Goal: Task Accomplishment & Management: Use online tool/utility

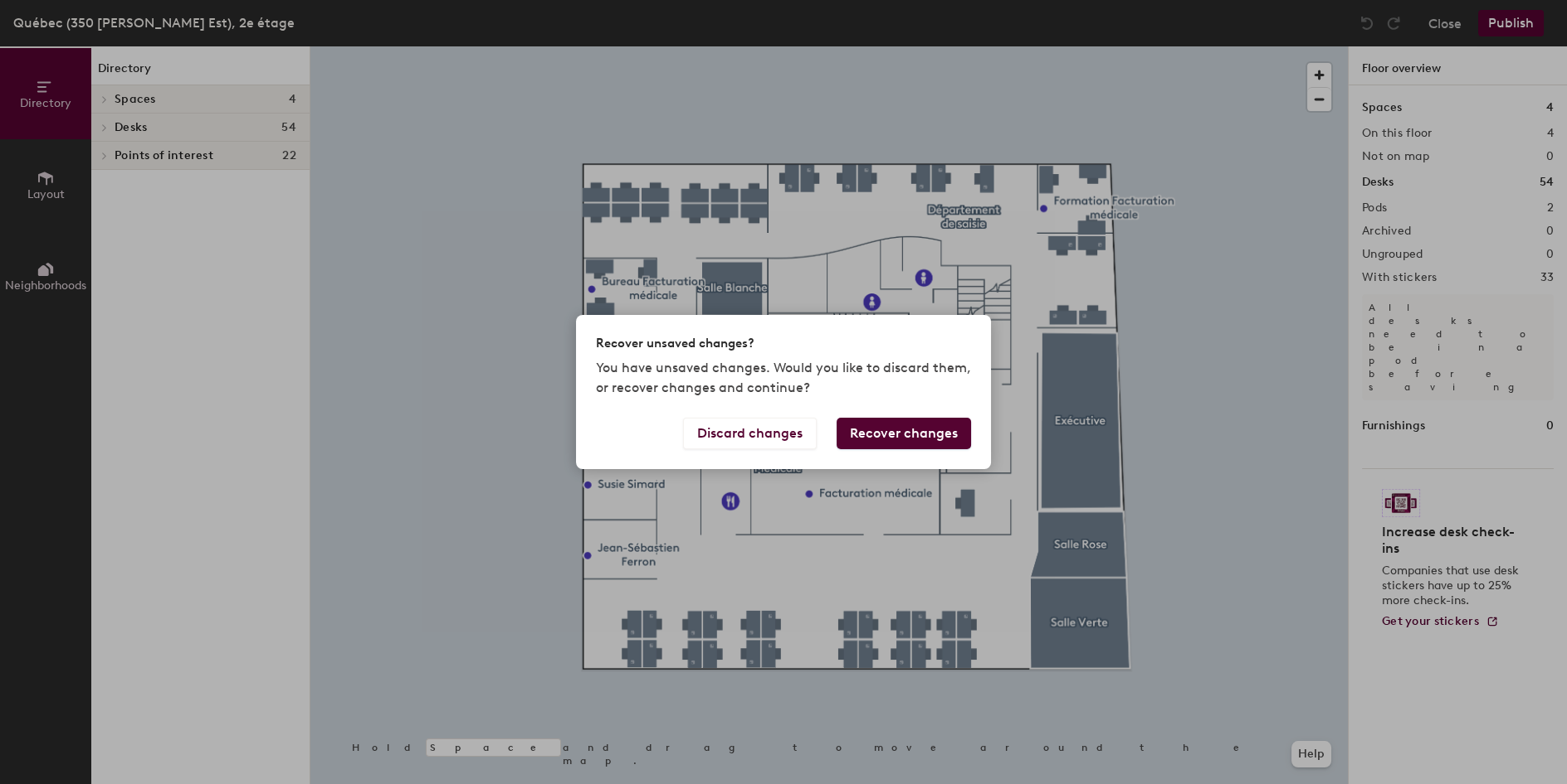
click at [888, 432] on button "Recover changes" at bounding box center [903, 434] width 134 height 32
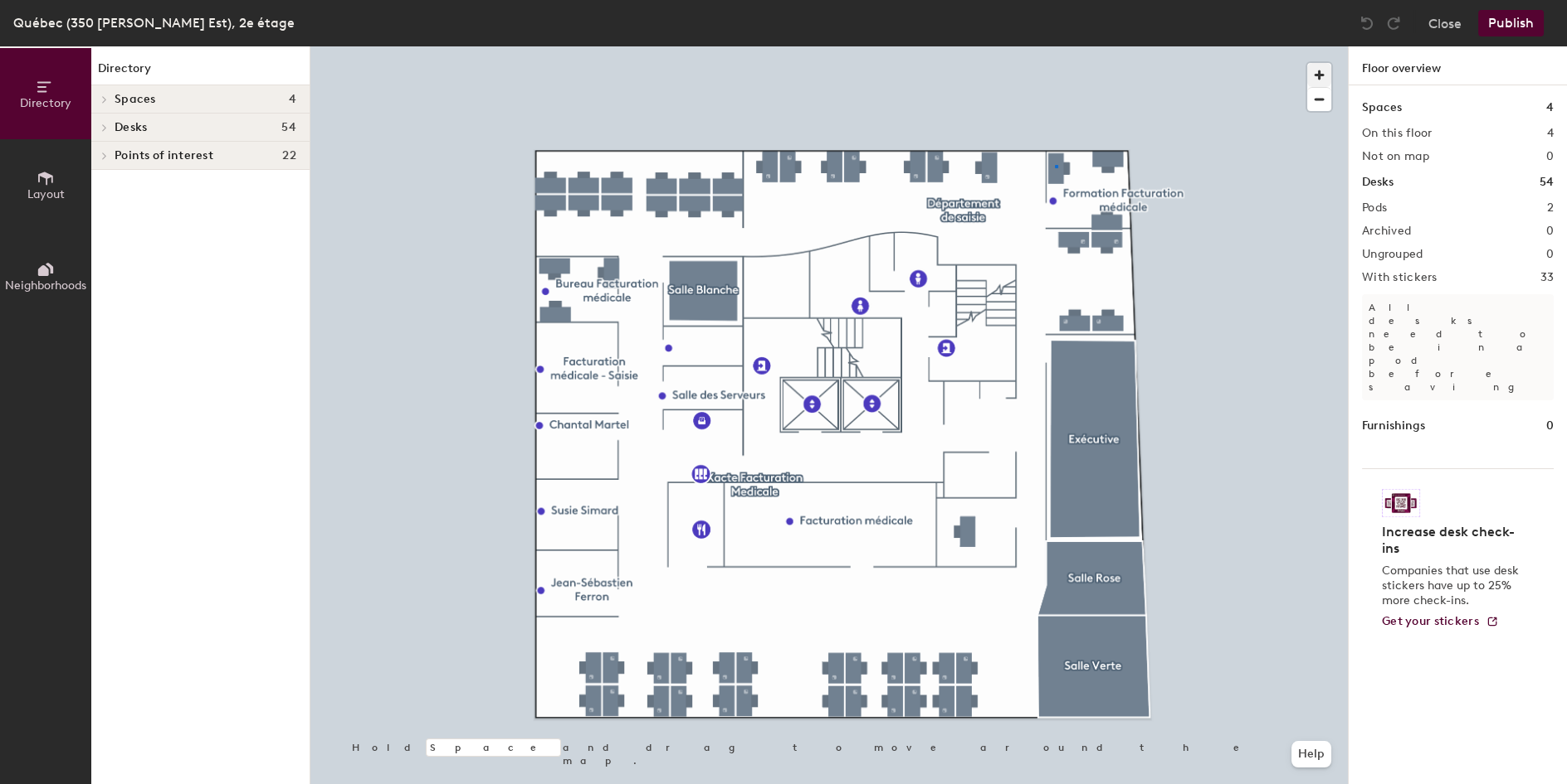
click at [1055, 47] on div at bounding box center [828, 47] width 1037 height 0
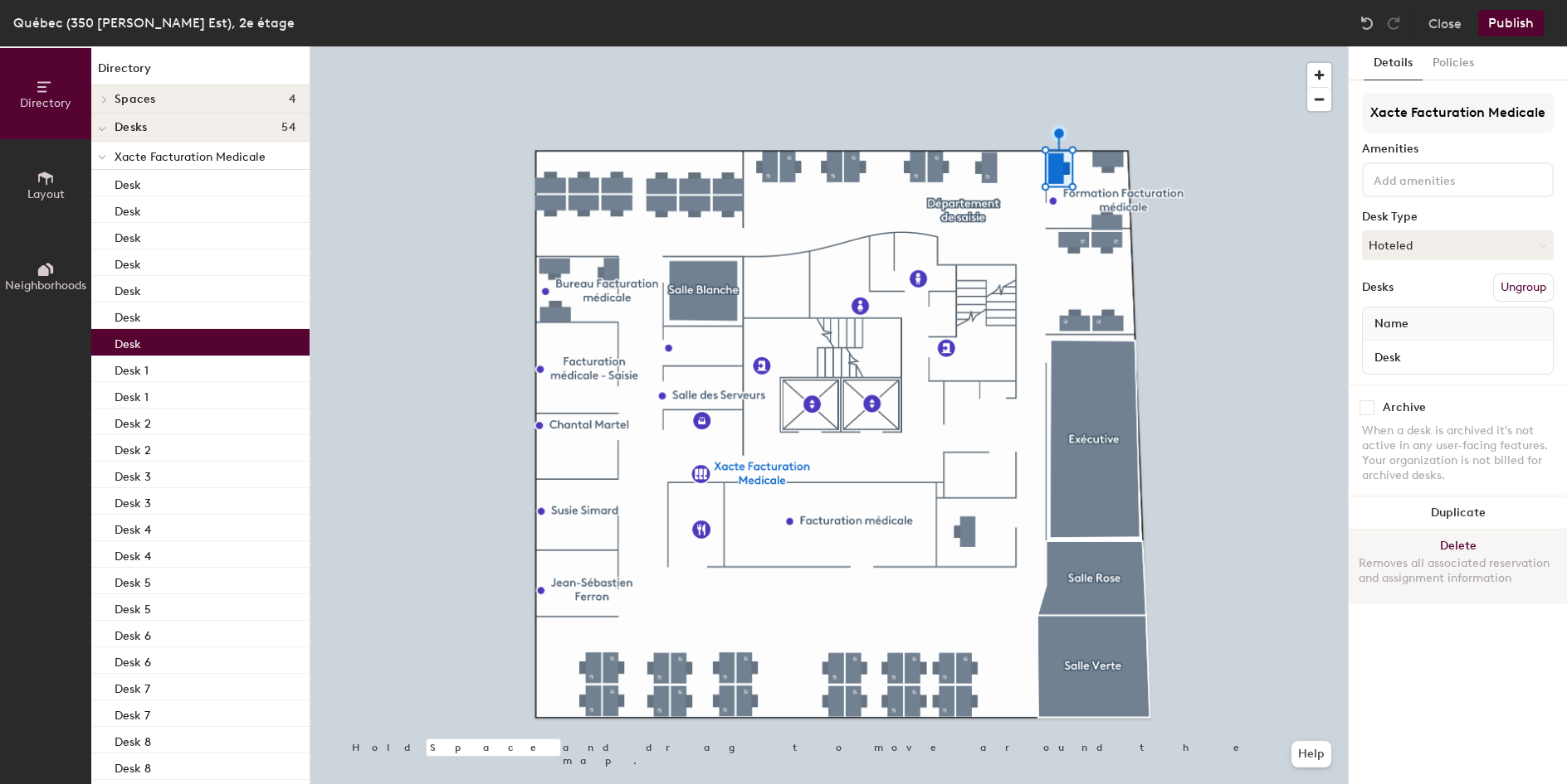
click at [1460, 543] on button "Delete Removes all associated reservation and assignment information" at bounding box center [1458, 567] width 218 height 73
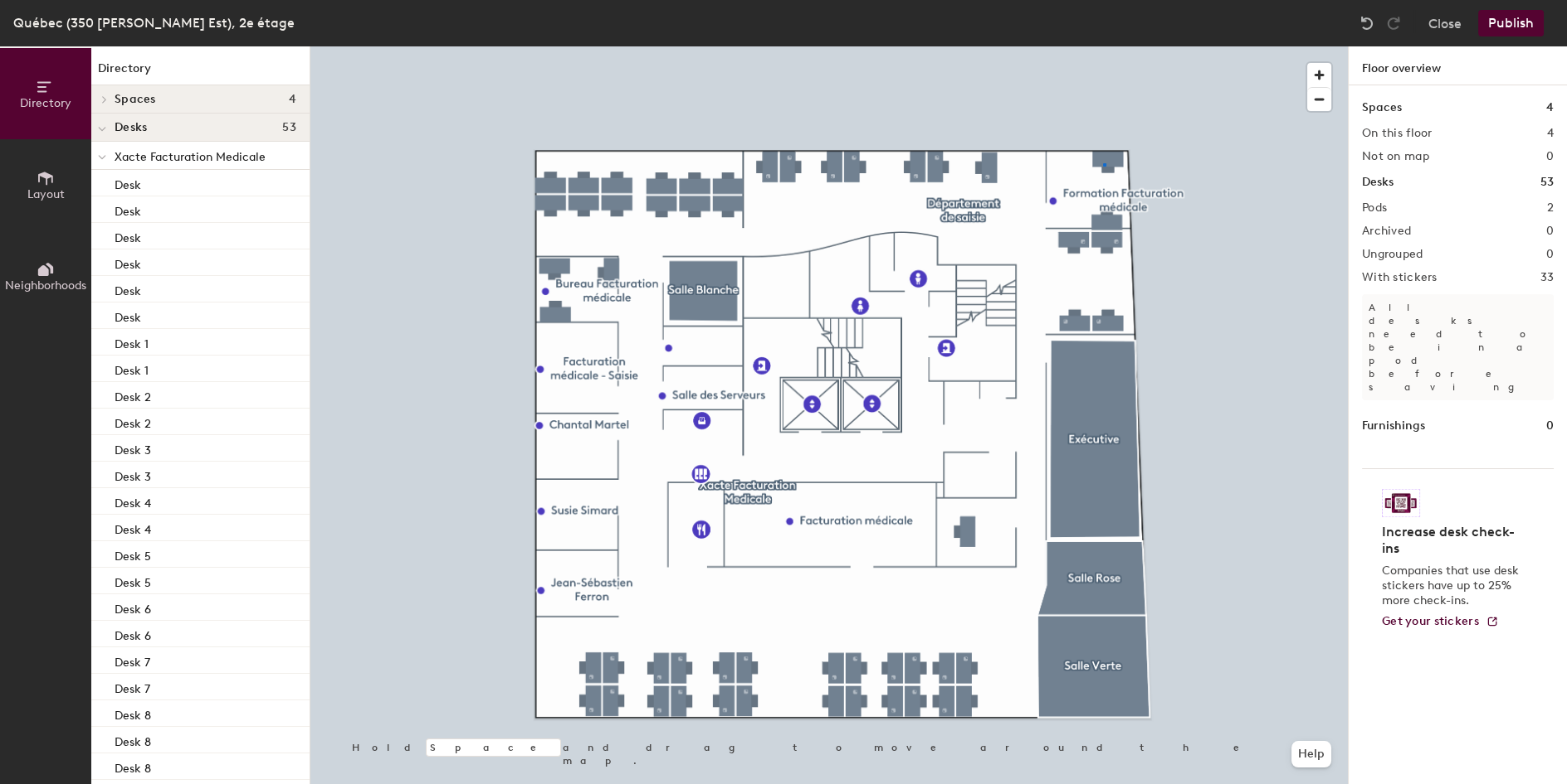
click at [1103, 47] on div at bounding box center [828, 47] width 1037 height 0
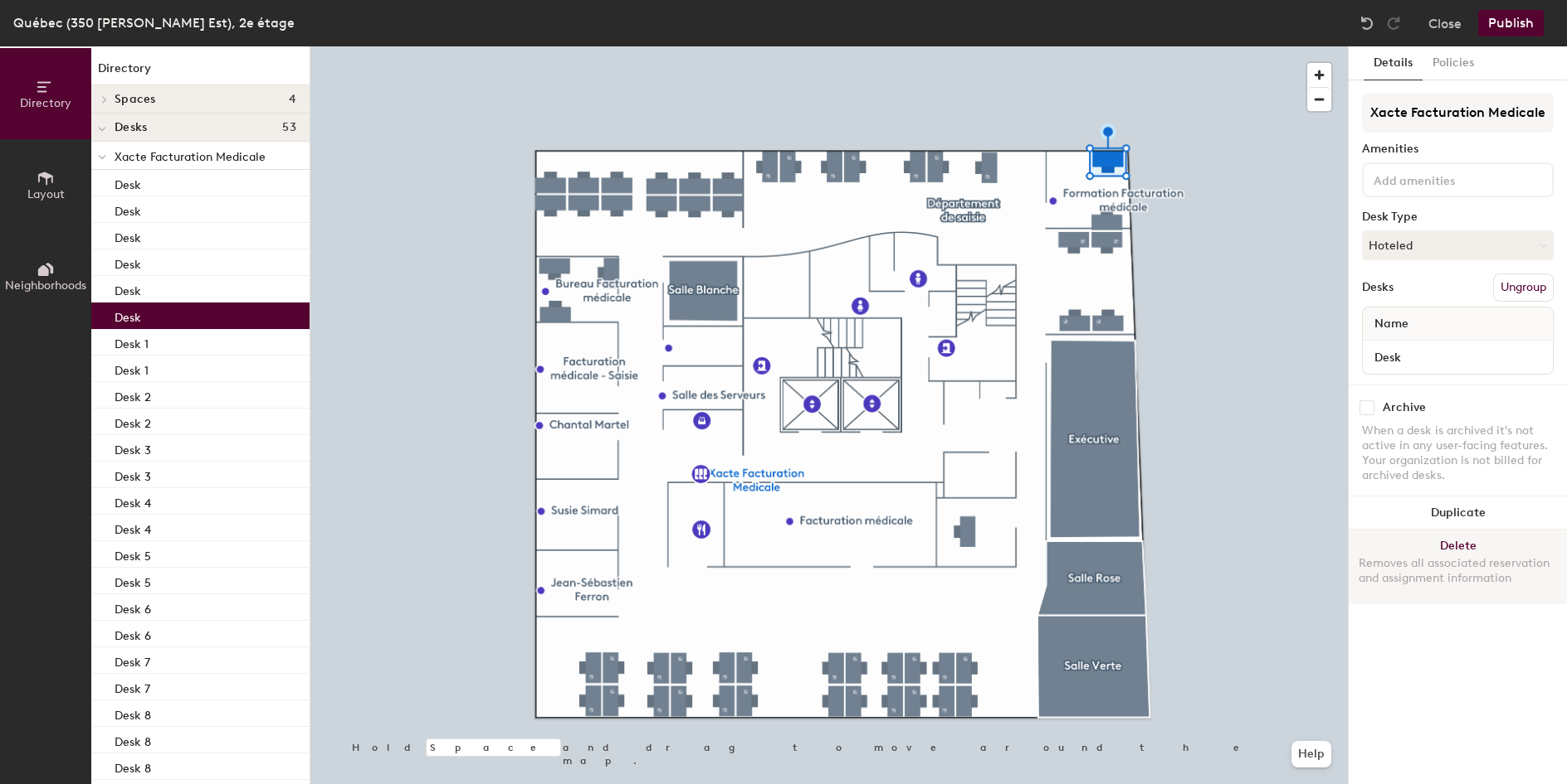
click at [1446, 542] on button "Delete Removes all associated reservation and assignment information" at bounding box center [1458, 567] width 218 height 73
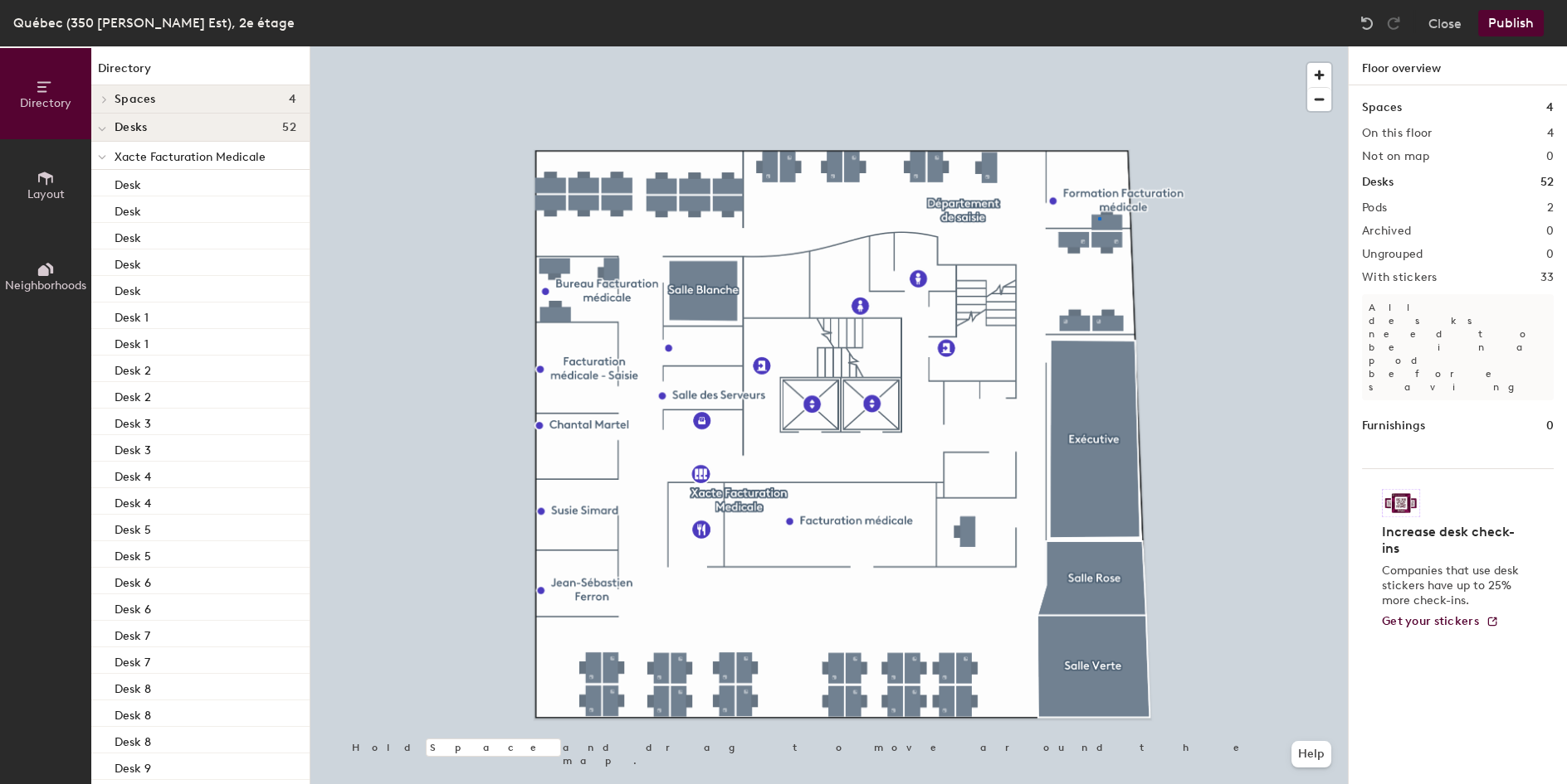
click at [1097, 47] on div at bounding box center [828, 47] width 1037 height 0
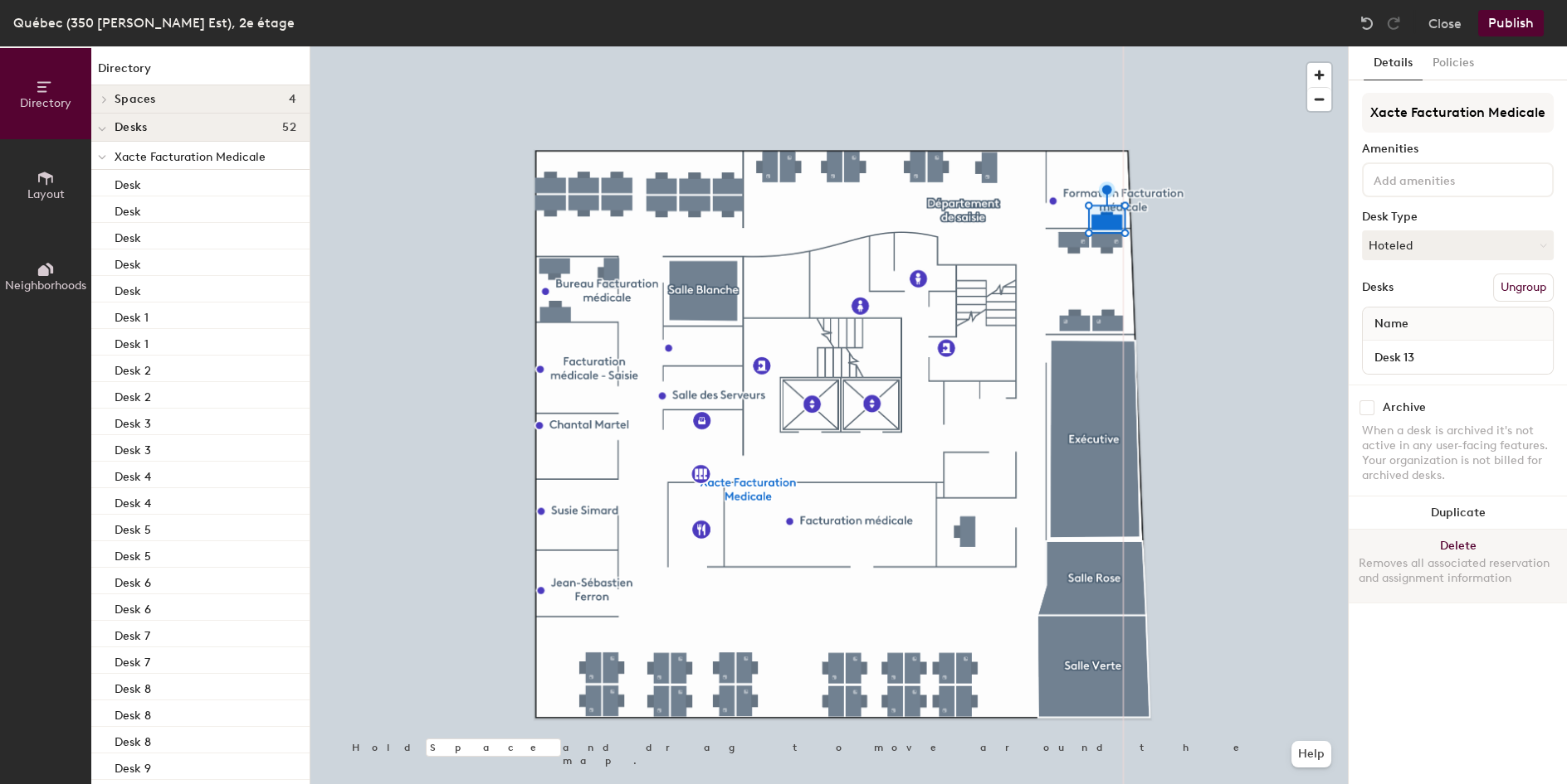
click at [1469, 552] on button "Delete Removes all associated reservation and assignment information" at bounding box center [1458, 567] width 218 height 73
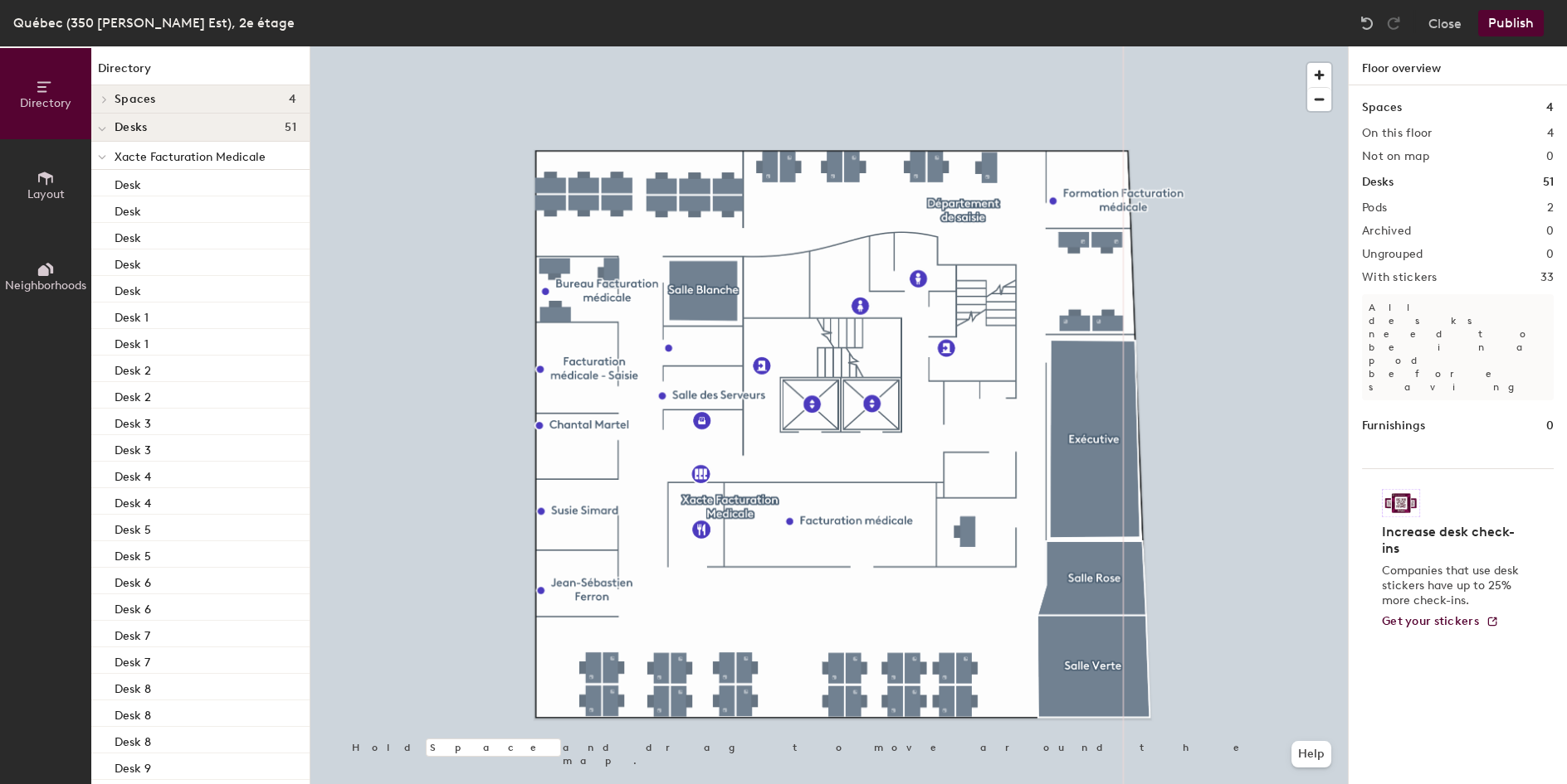
click at [1063, 47] on div at bounding box center [828, 47] width 1037 height 0
click at [1063, 238] on span "Edit" at bounding box center [1059, 238] width 43 height 28
type input "N"
type input "[PERSON_NAME]"
click at [1133, 241] on span "Done" at bounding box center [1128, 238] width 49 height 28
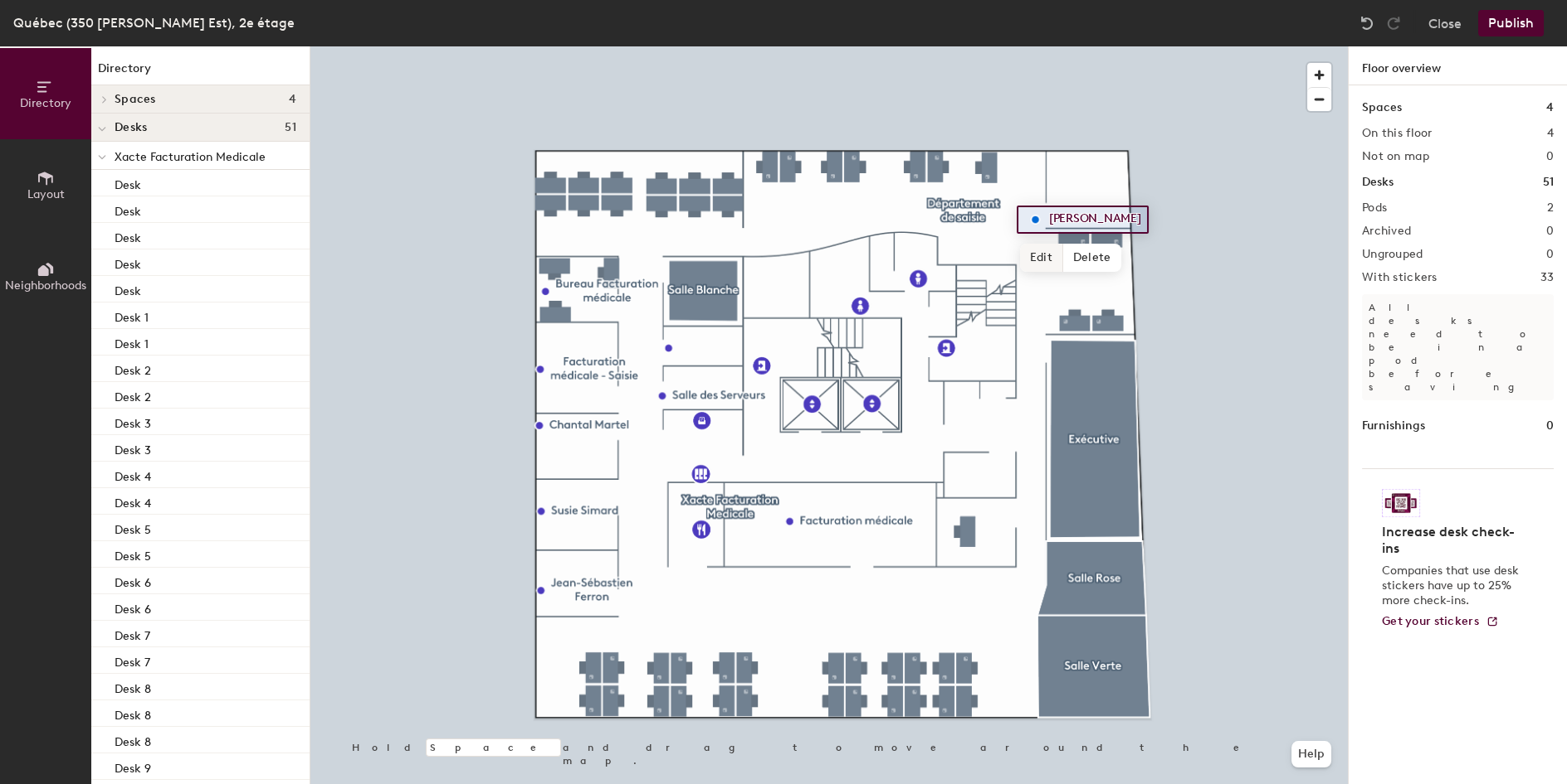
click at [1040, 251] on span "Edit" at bounding box center [1041, 258] width 43 height 28
click at [1102, 219] on input "[PERSON_NAME]" at bounding box center [1119, 219] width 149 height 23
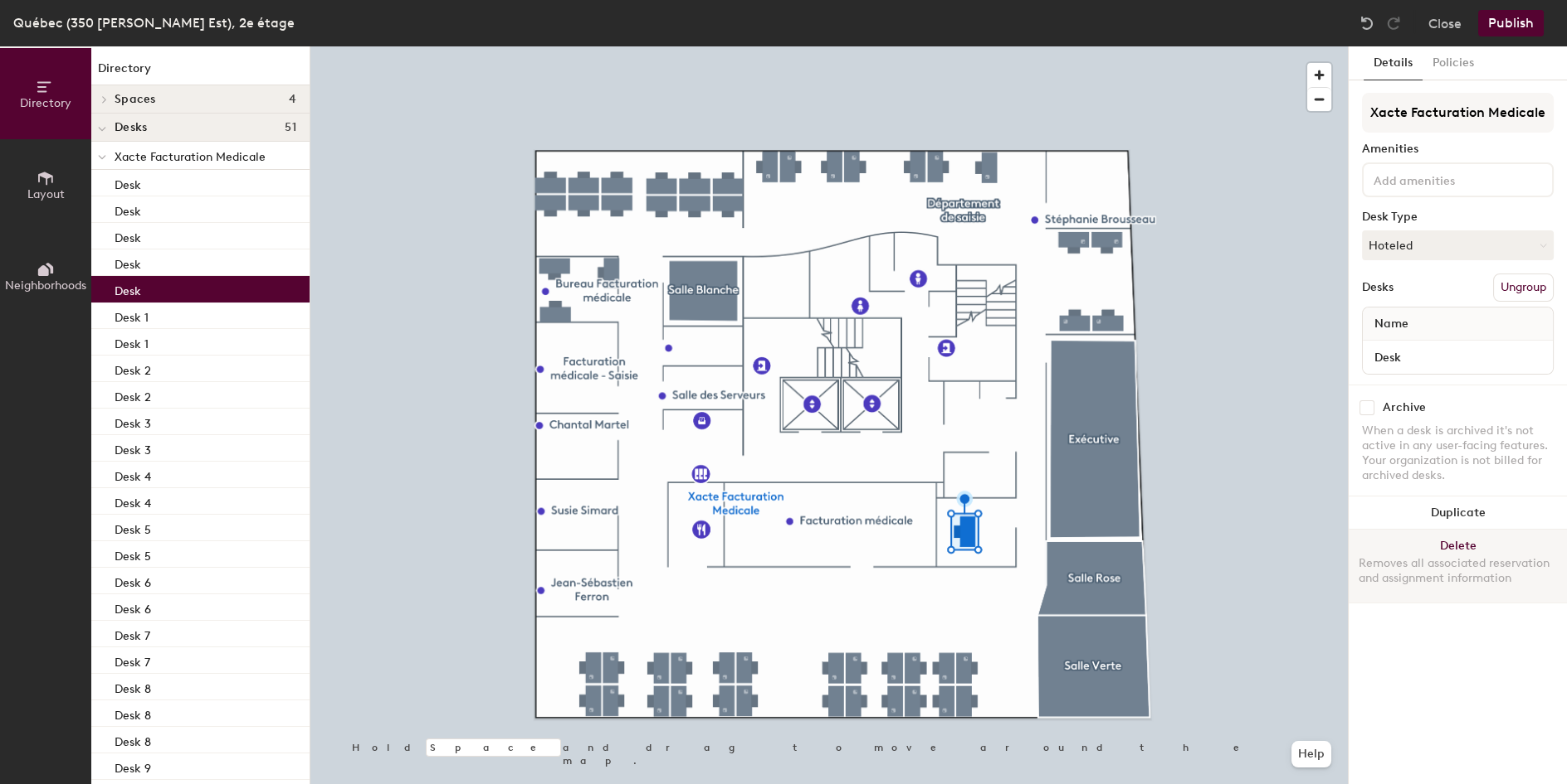
click at [1460, 552] on button "Delete Removes all associated reservation and assignment information" at bounding box center [1458, 567] width 218 height 73
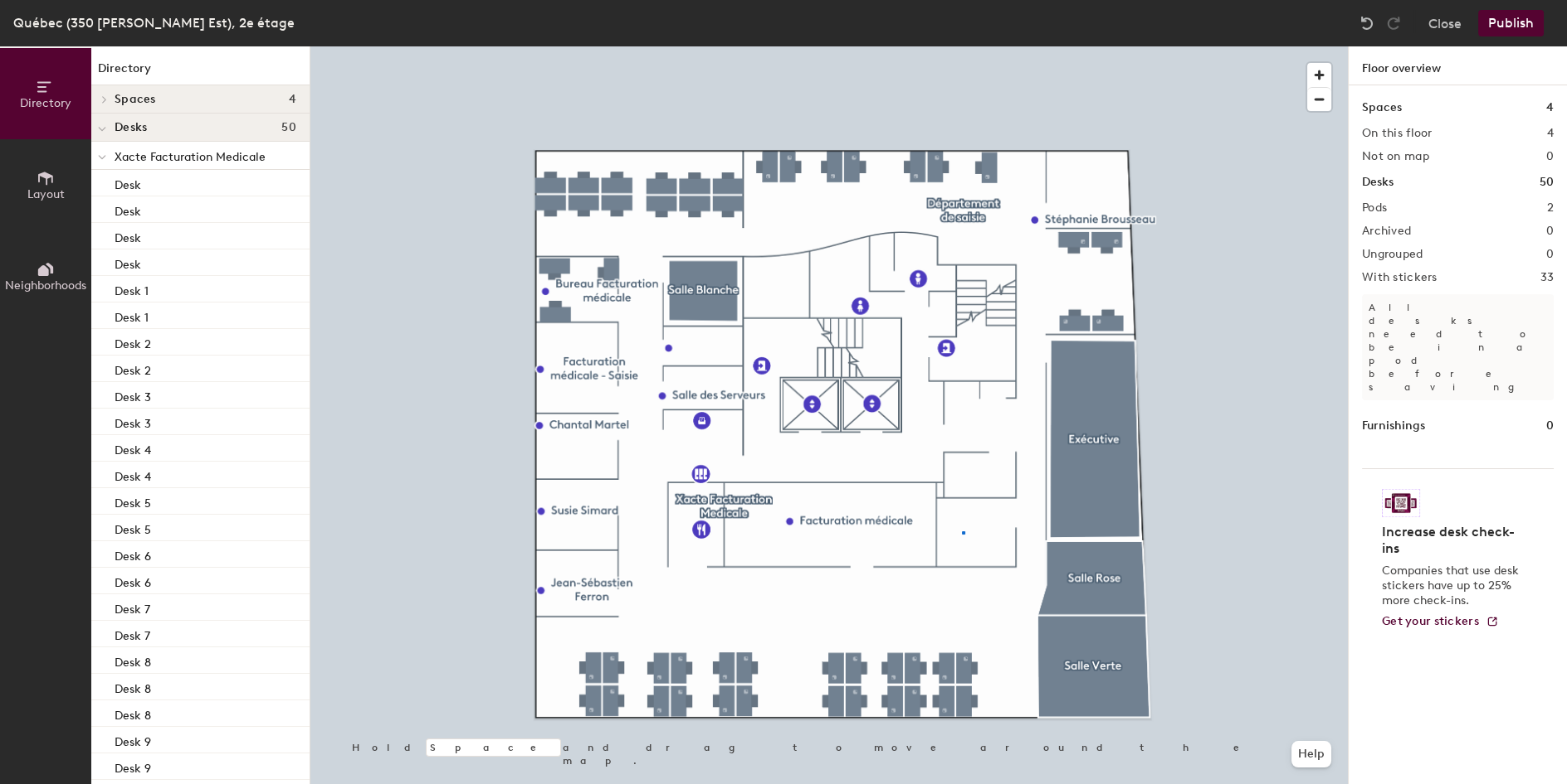
click at [961, 47] on div at bounding box center [828, 47] width 1037 height 0
click at [105, 156] on icon at bounding box center [102, 157] width 8 height 7
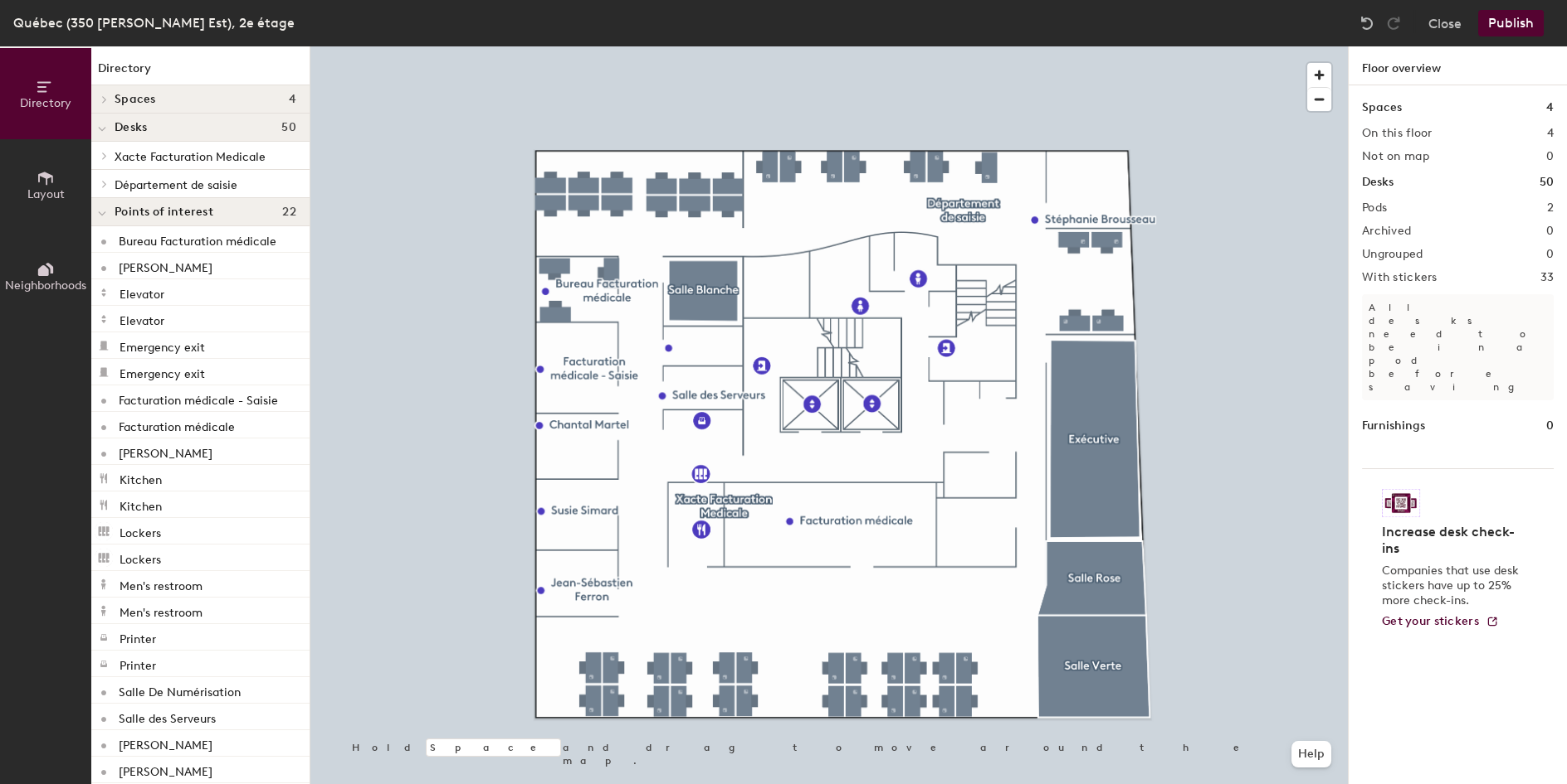
click at [64, 182] on button "Layout" at bounding box center [46, 185] width 91 height 91
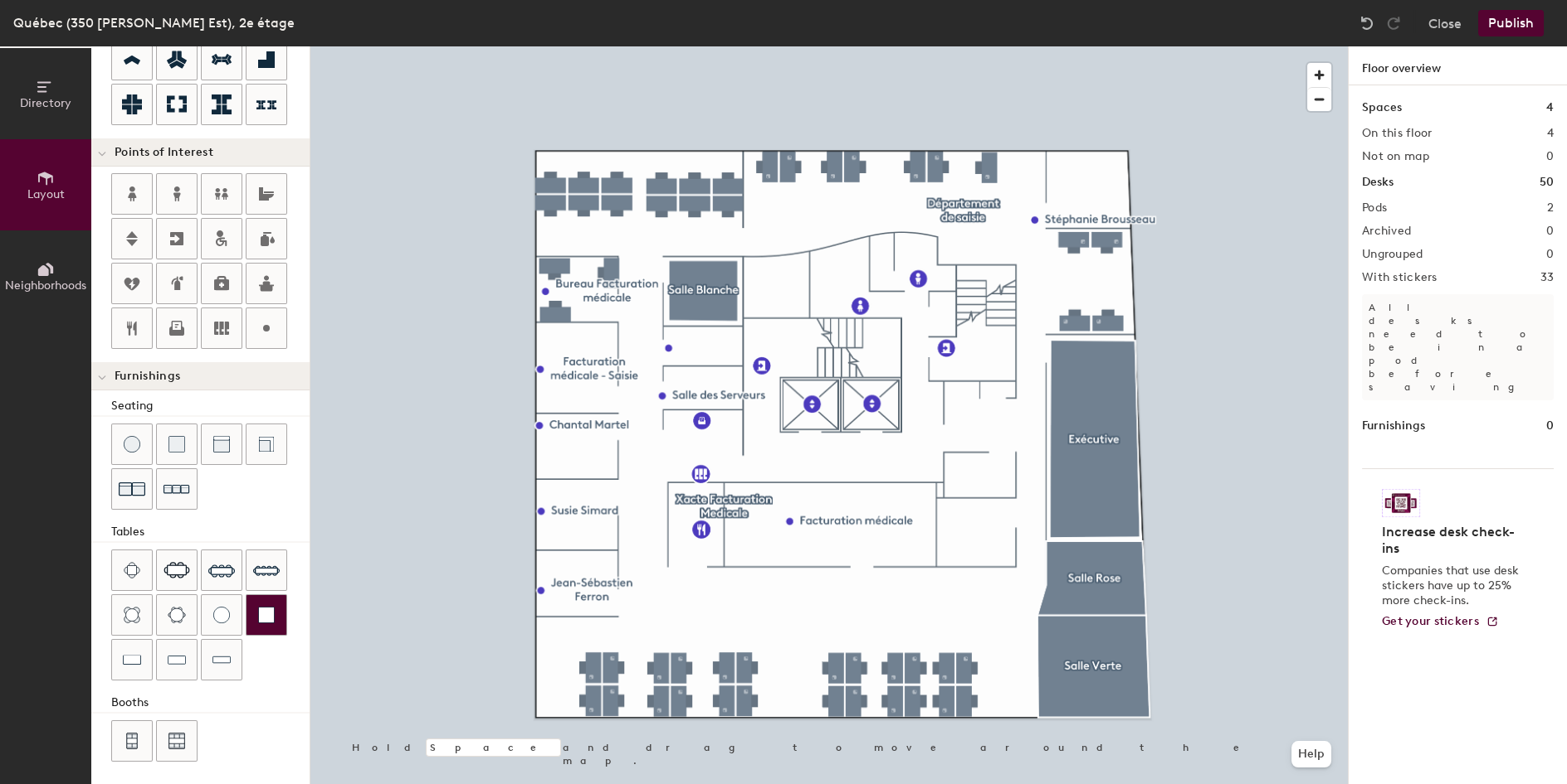
scroll to position [261, 0]
click at [41, 282] on span "Neighborhoods" at bounding box center [46, 286] width 81 height 14
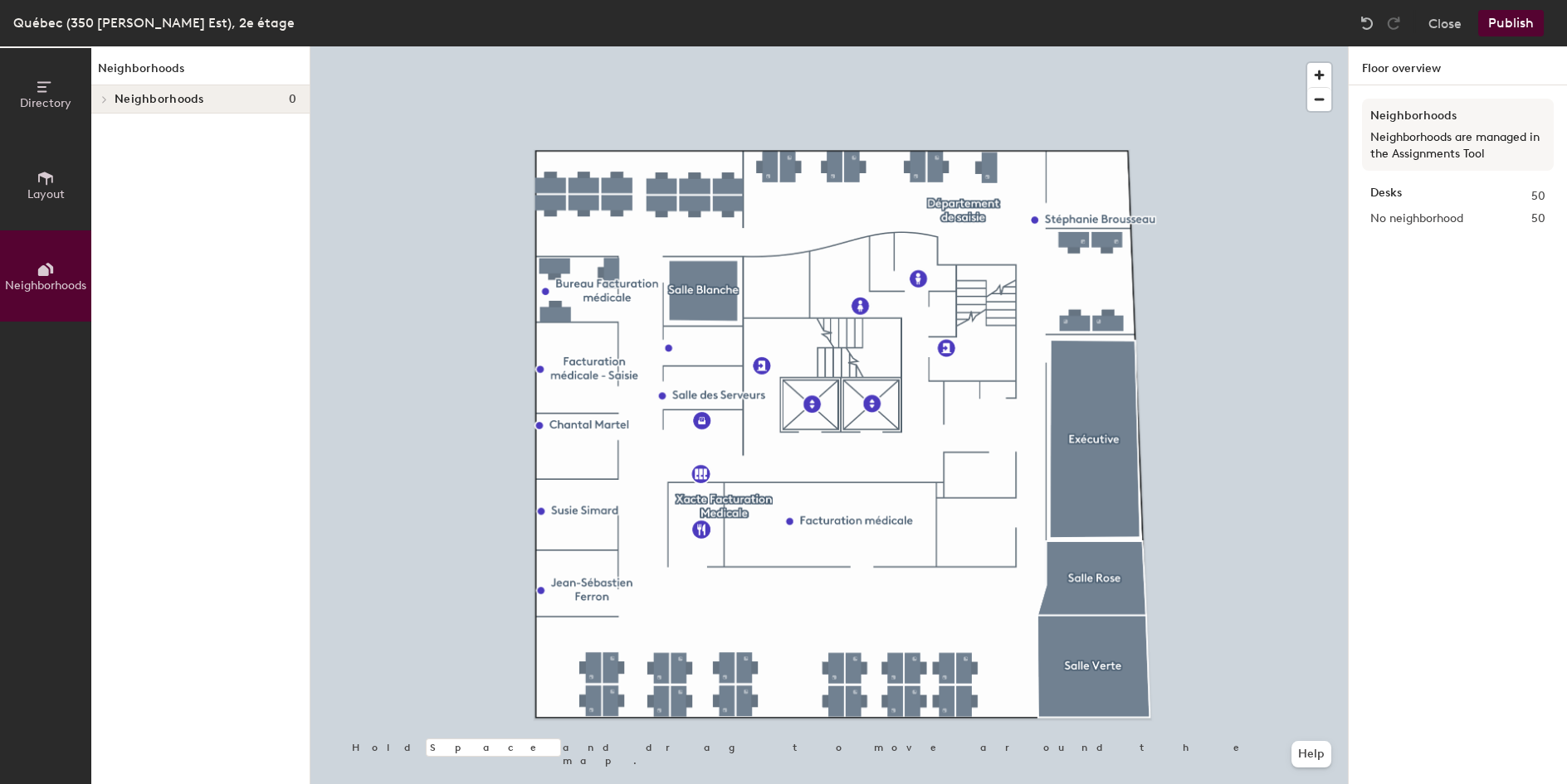
scroll to position [0, 0]
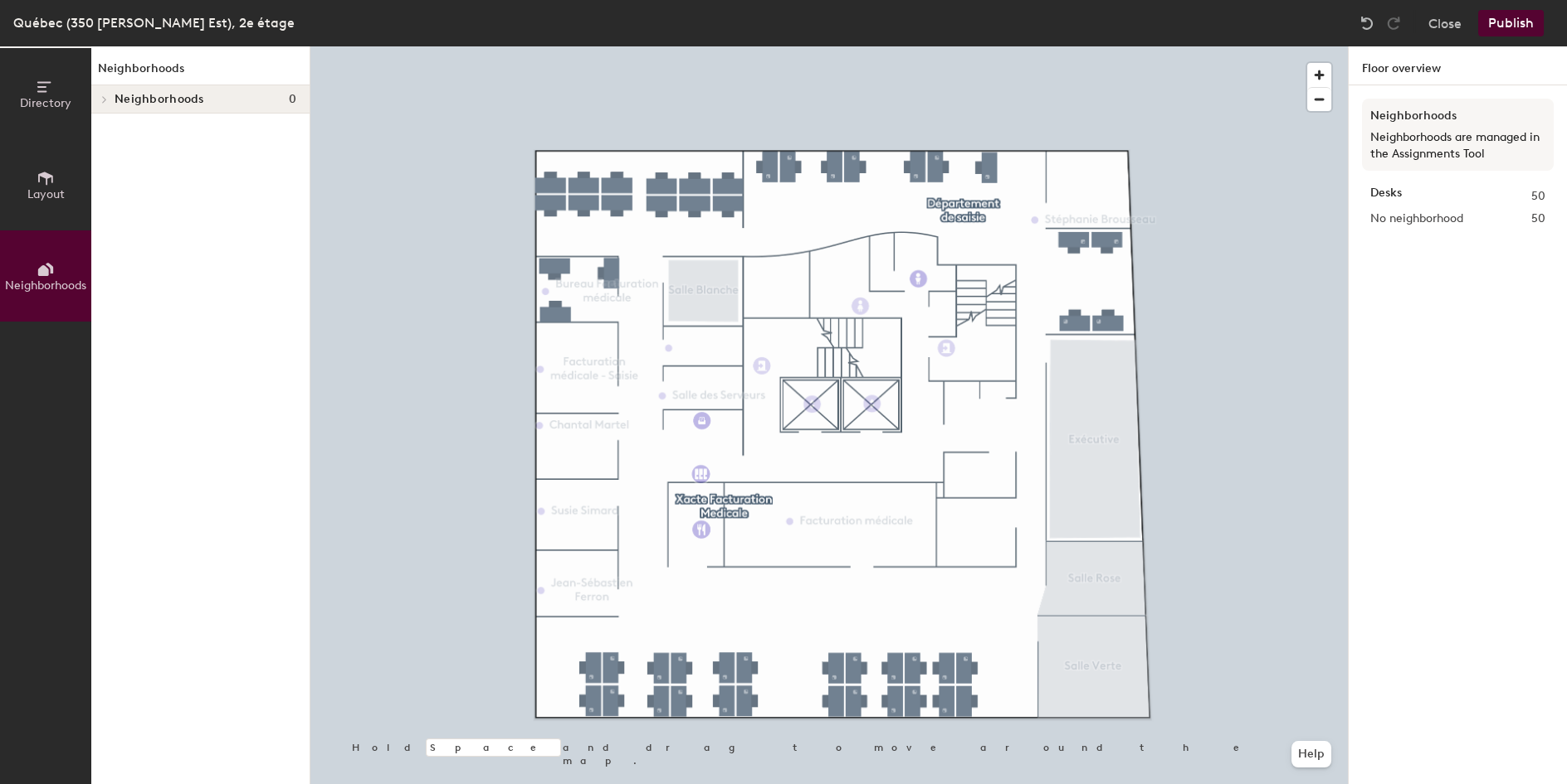
click at [106, 98] on icon at bounding box center [104, 99] width 7 height 8
click at [35, 190] on span "Layout" at bounding box center [47, 195] width 38 height 14
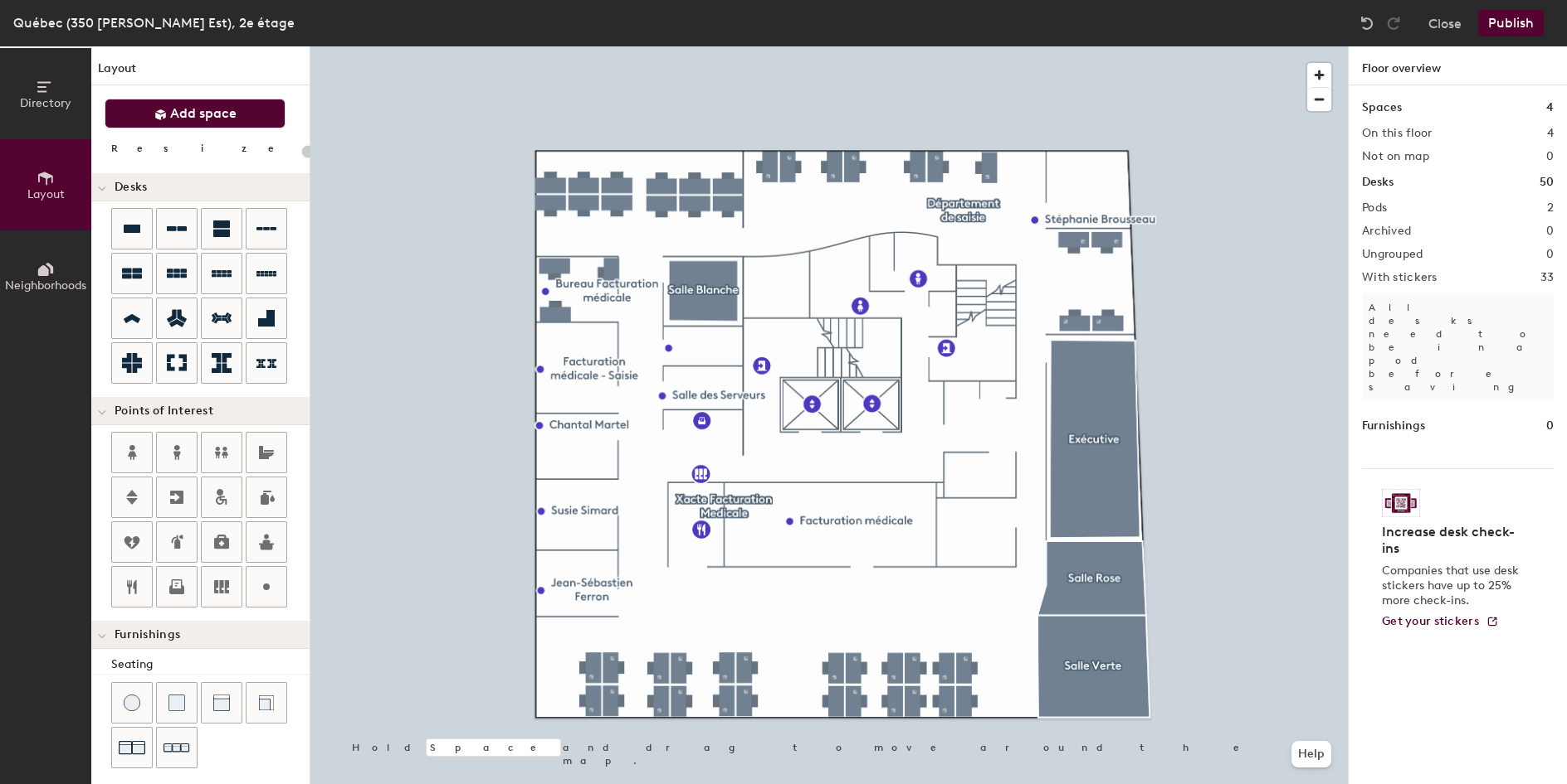
click at [205, 116] on span "Add space" at bounding box center [203, 113] width 67 height 17
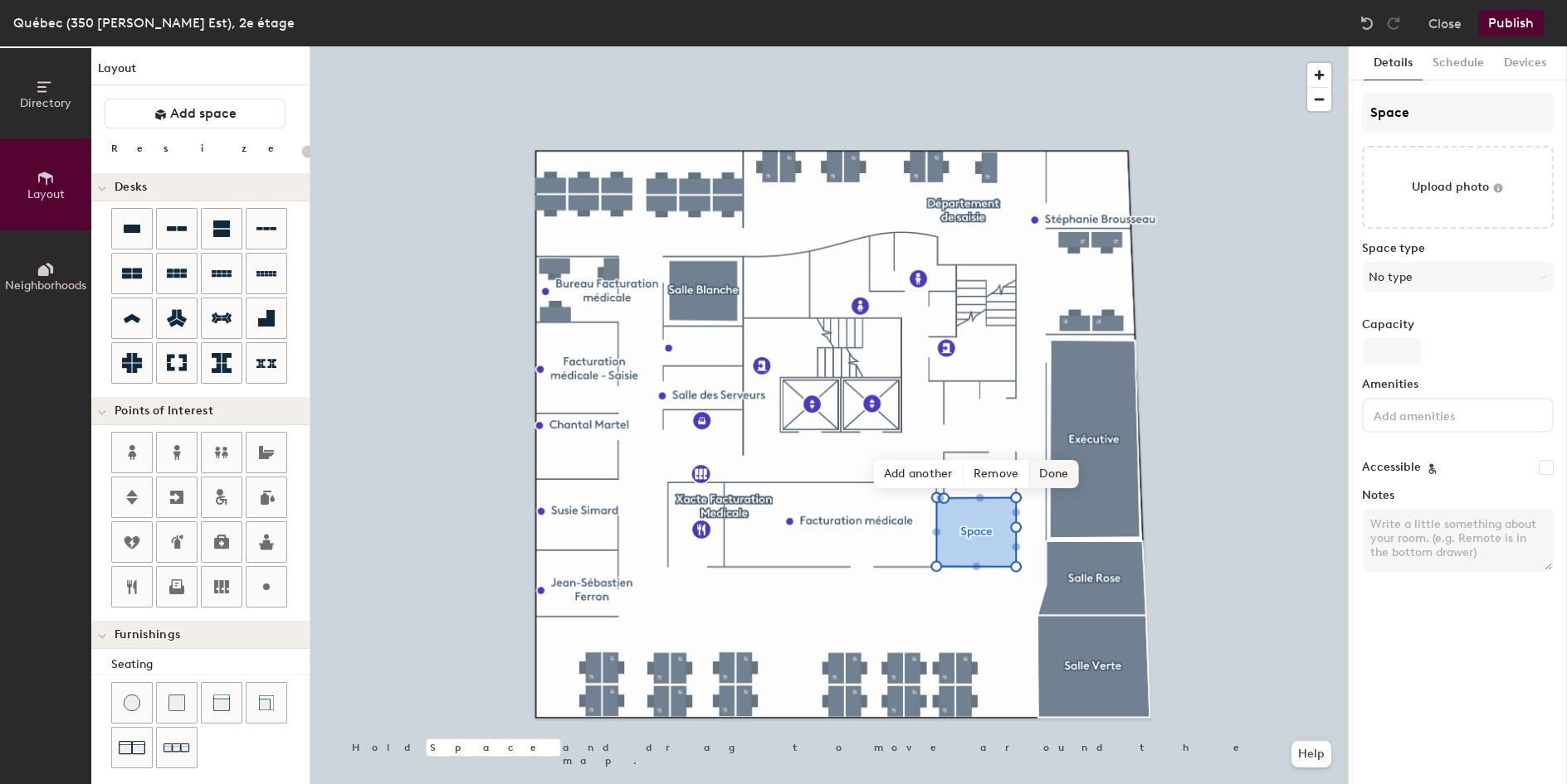
click at [1063, 476] on span "Done" at bounding box center [1053, 474] width 49 height 28
click at [1010, 461] on icon at bounding box center [1015, 460] width 13 height 13
click at [973, 458] on span "Edit shape" at bounding box center [962, 460] width 79 height 28
click at [1040, 474] on span "Done" at bounding box center [1053, 474] width 49 height 28
type input "20"
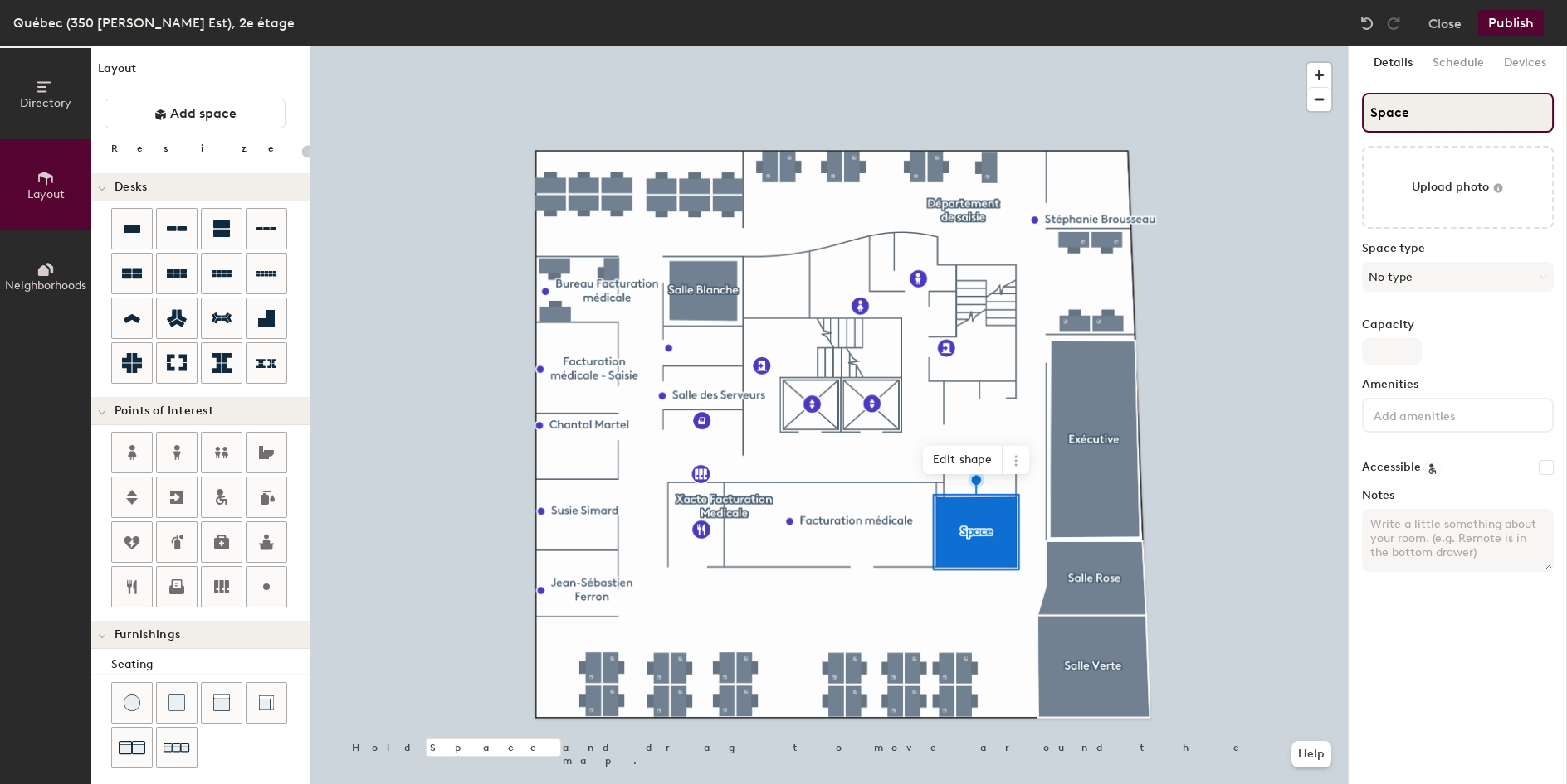
click at [1446, 111] on input "Space" at bounding box center [1457, 113] width 192 height 40
type input "B"
type input "20"
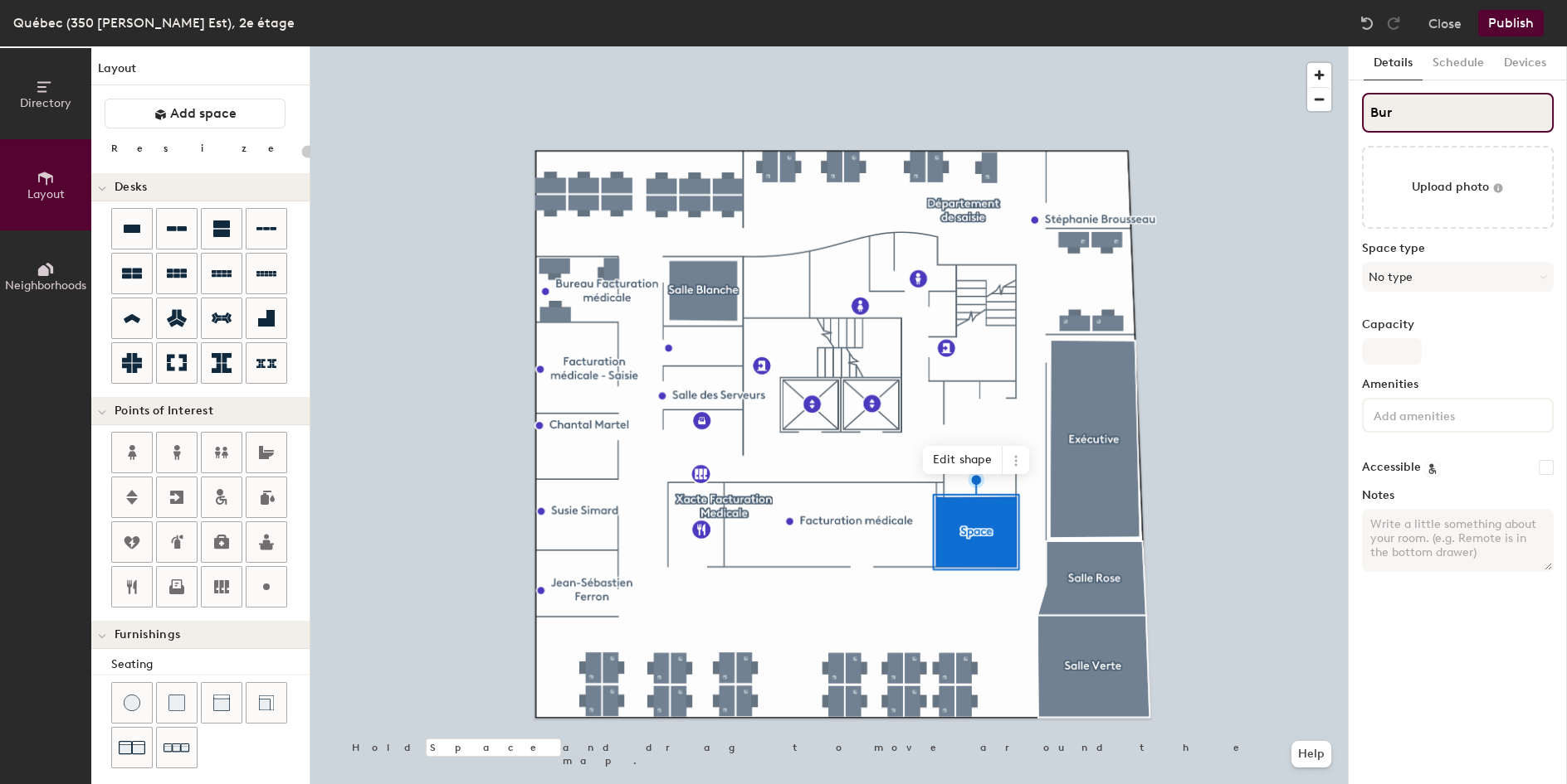
type input "Bure"
type input "20"
type input "Bureau"
type input "20"
type input "Bureau"
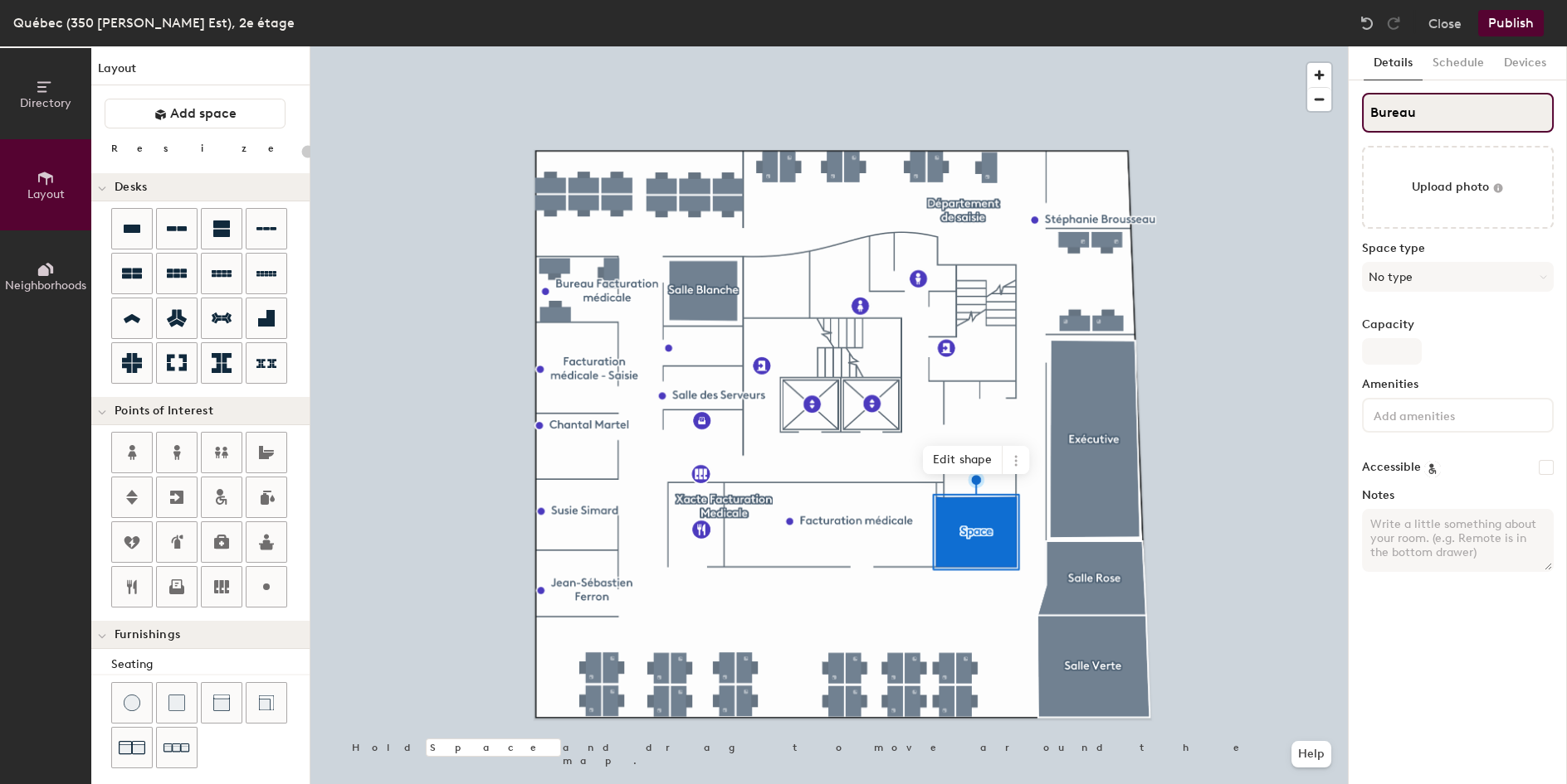
type input "20"
type input "1"
click at [1465, 259] on div "Space type No type" at bounding box center [1457, 274] width 192 height 64
click at [1466, 280] on button "No type" at bounding box center [1457, 277] width 192 height 30
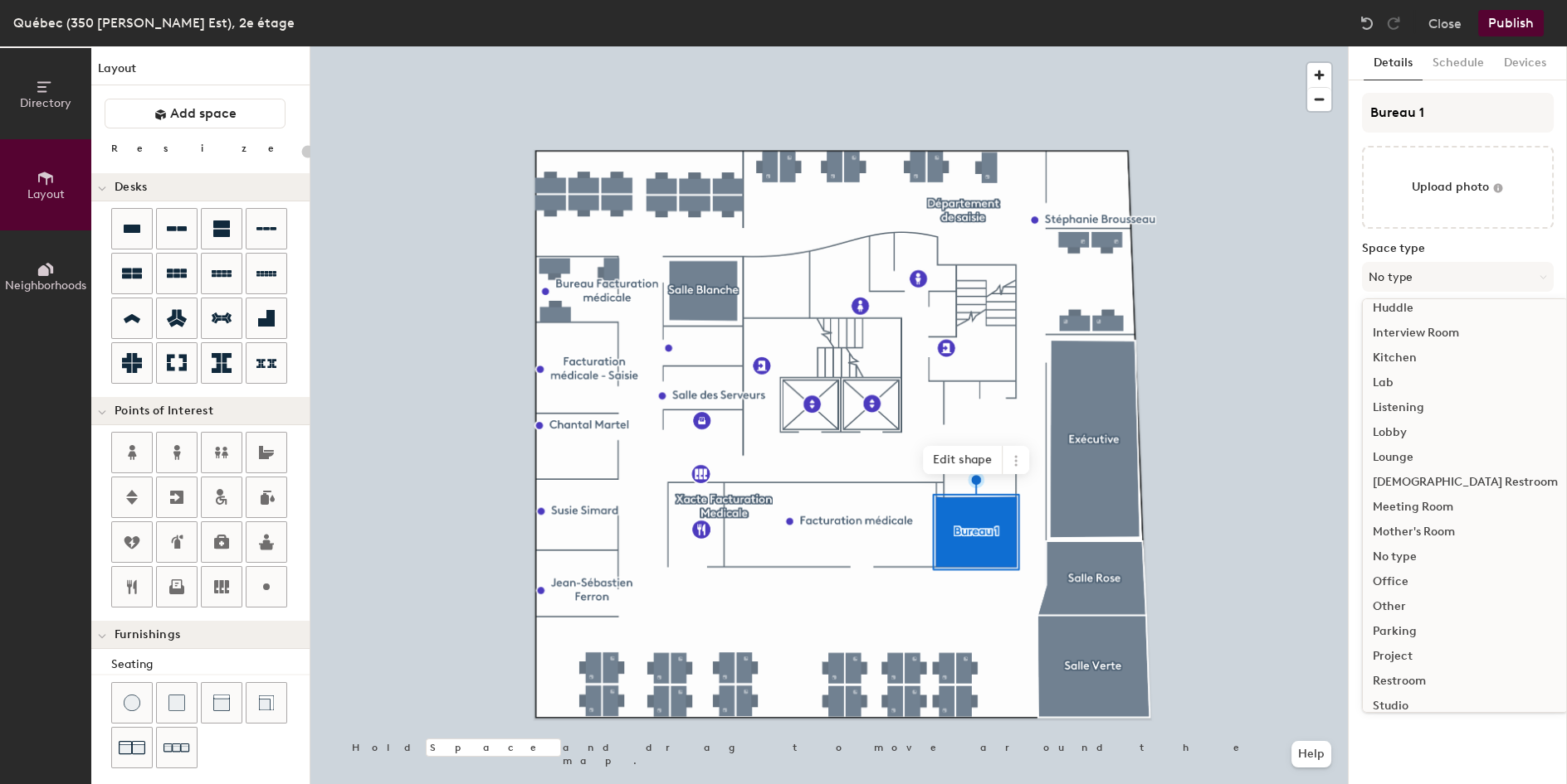
scroll to position [276, 0]
click at [1423, 486] on div "Meeting Room" at bounding box center [1465, 489] width 205 height 25
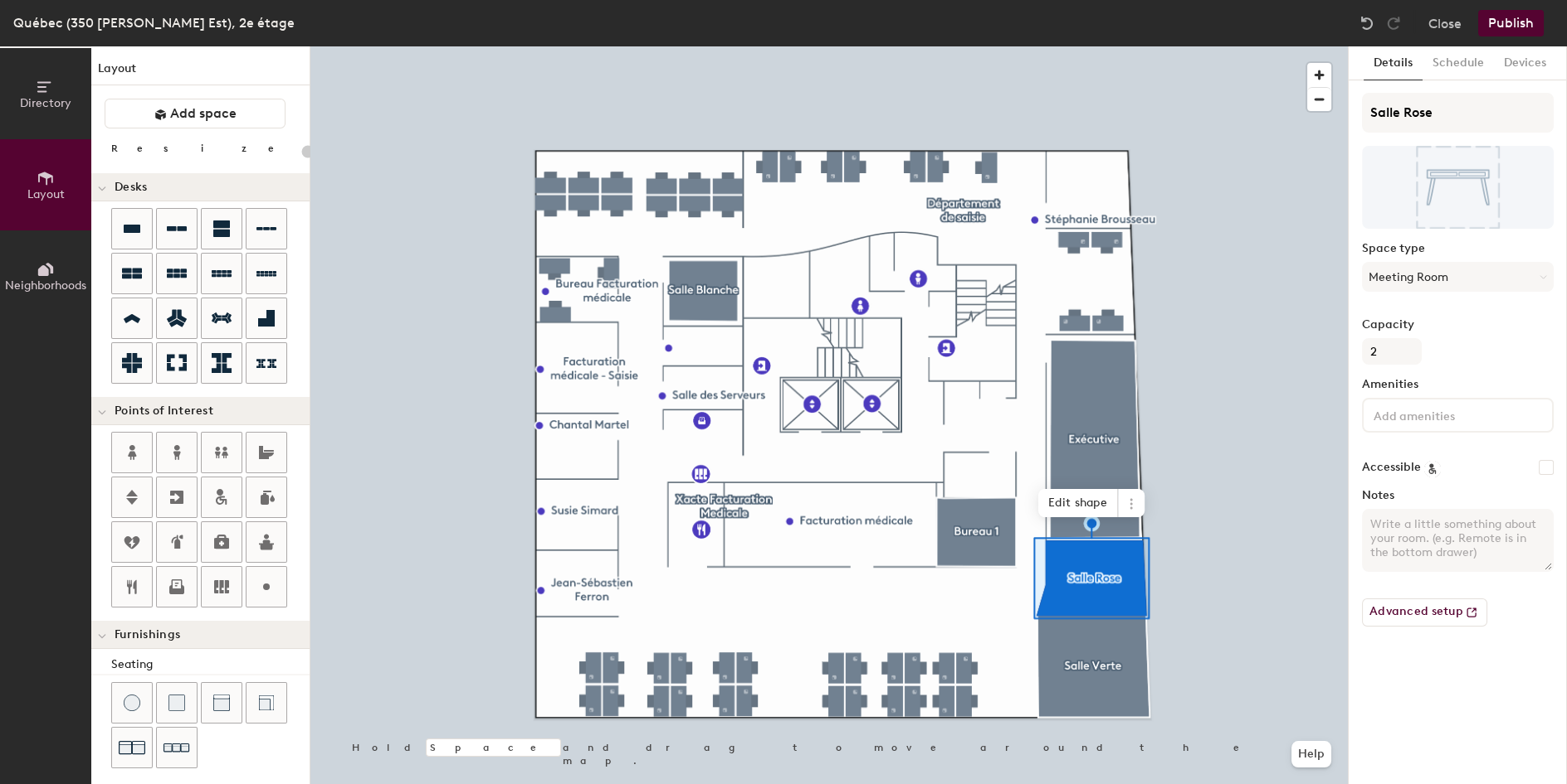
type input "20"
click at [1458, 110] on input "Salle Rose" at bounding box center [1457, 113] width 192 height 40
click at [1288, 103] on div "Directory Layout Neighborhoods Layout Add space Resize Desks Points of Interest…" at bounding box center [784, 416] width 1567 height 738
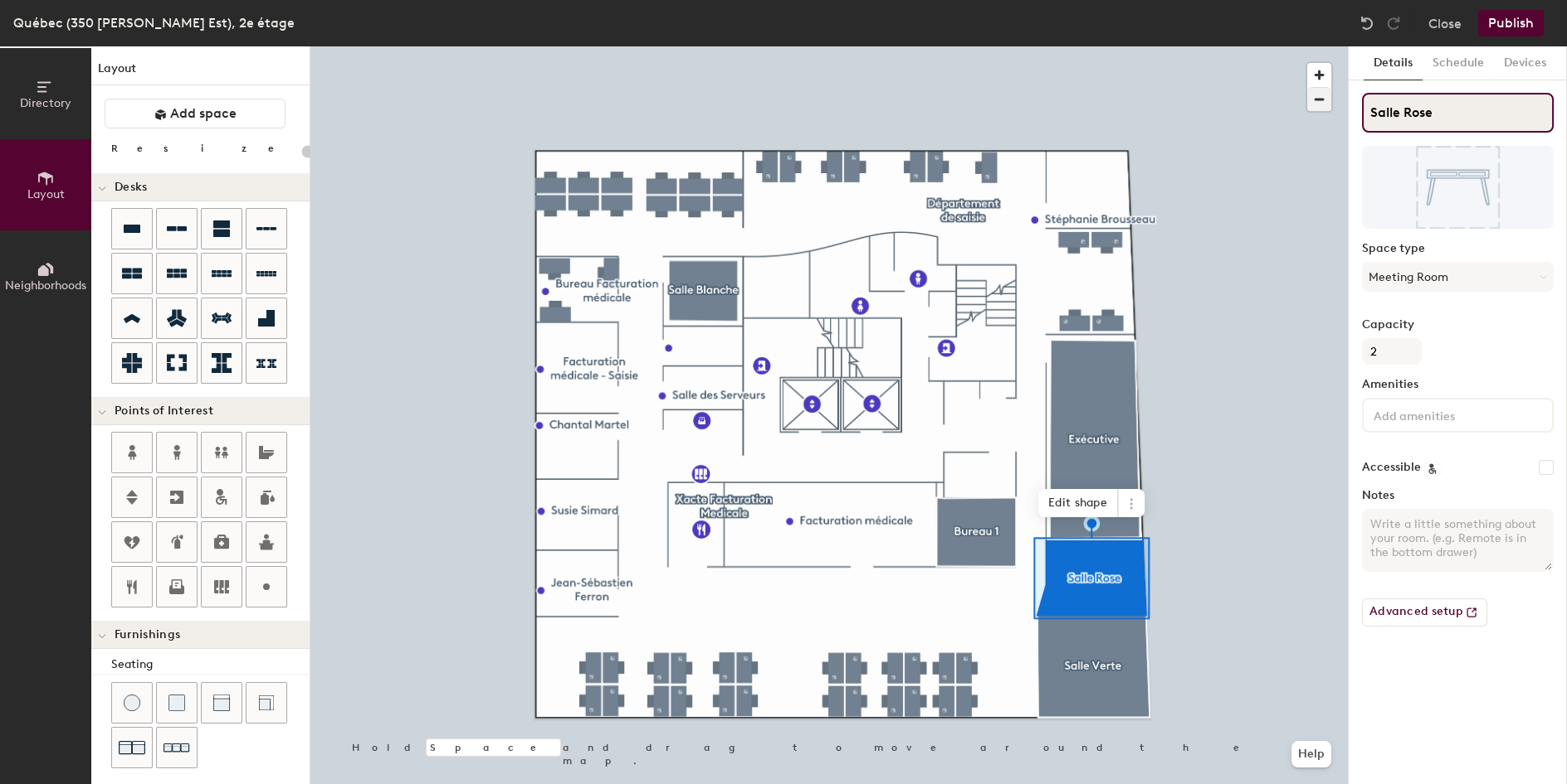
type input "B"
type input "20"
type input "Bur"
type input "20"
type input "Bure"
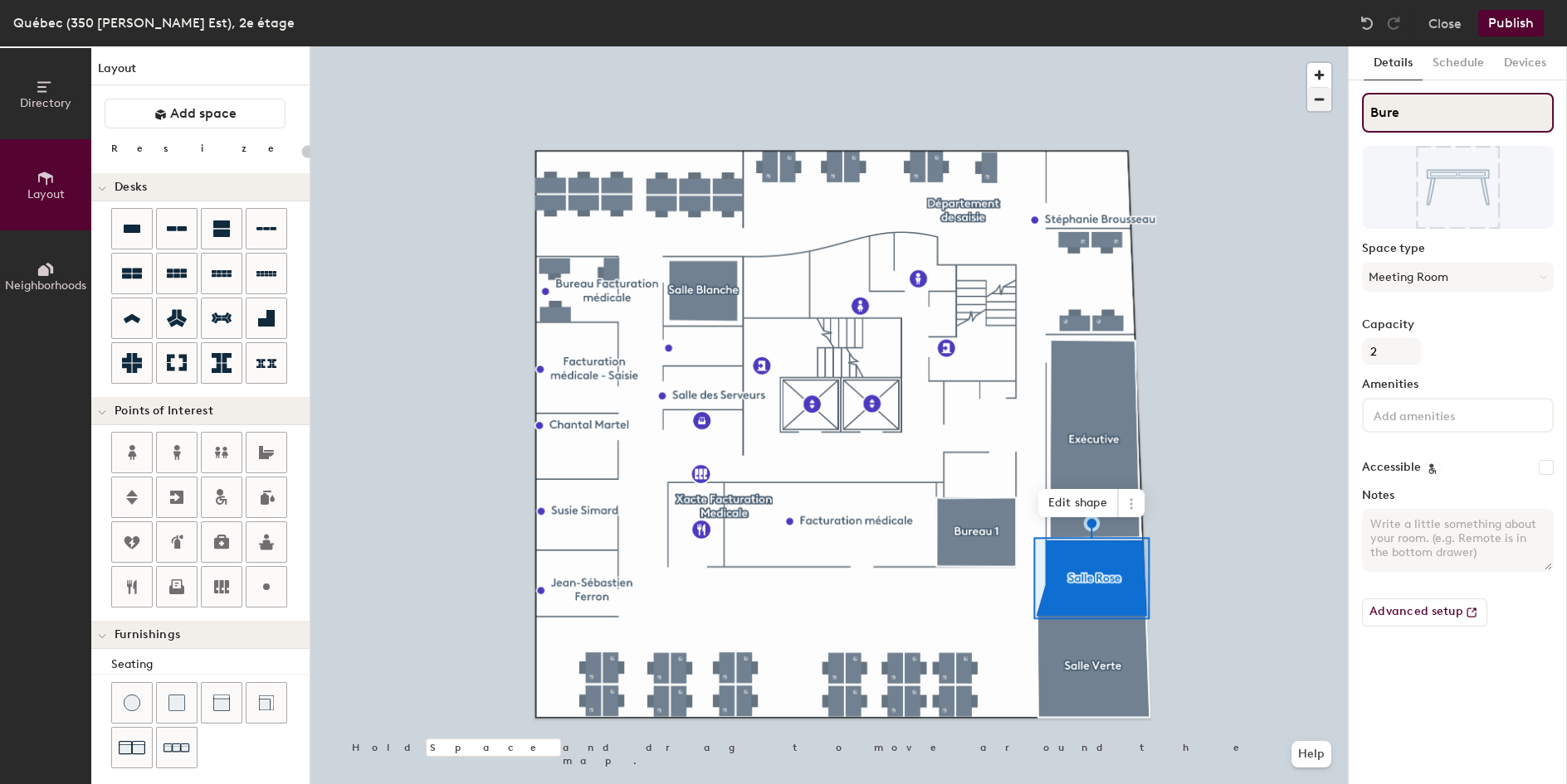
type input "20"
type input "Bureau"
type input "20"
type input "Bureau"
type input "20"
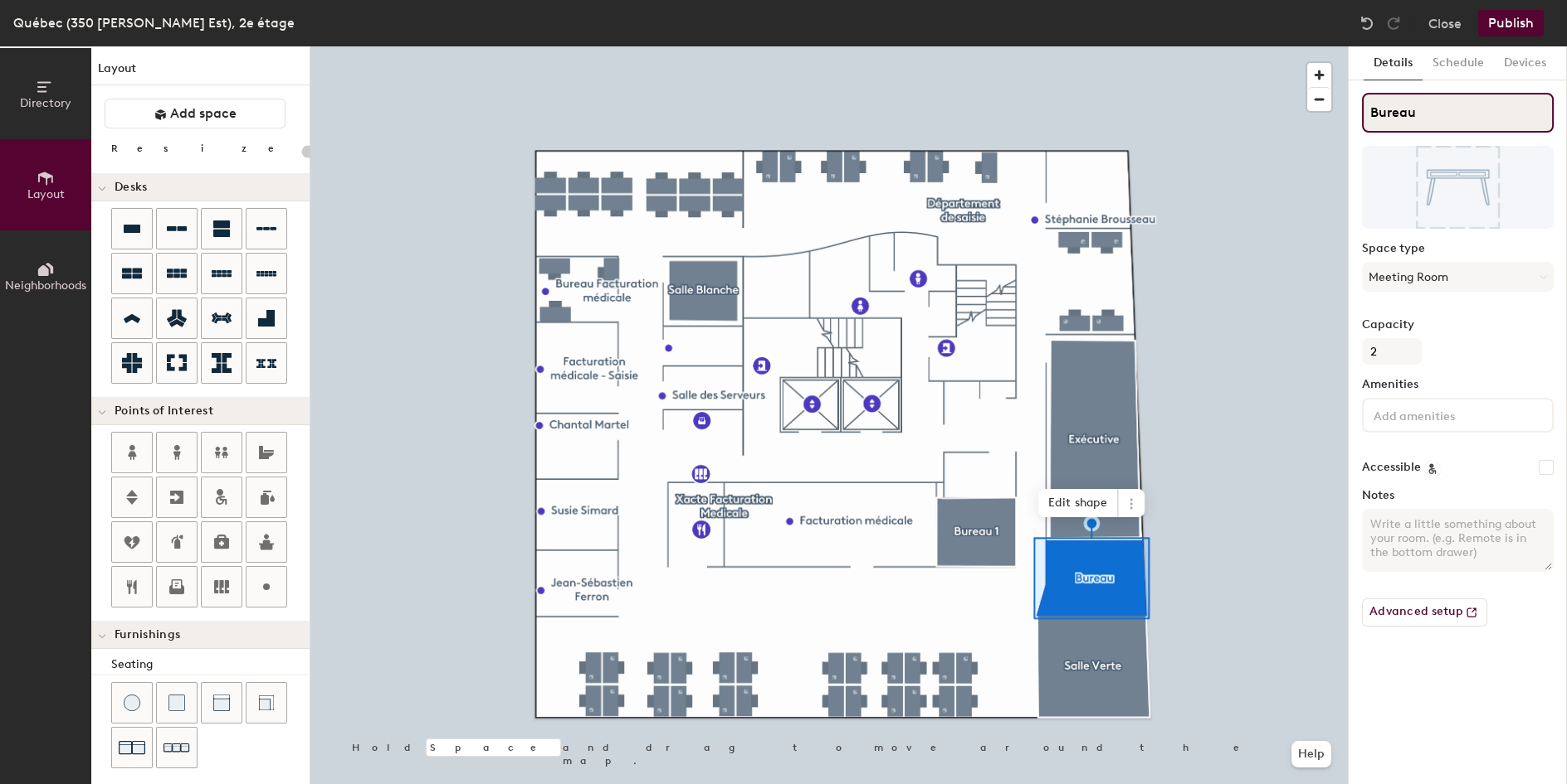
type input "Bureau"
type input "20"
click at [1422, 103] on input "Bureau" at bounding box center [1457, 113] width 192 height 40
type input "Bureau 2"
type input "20"
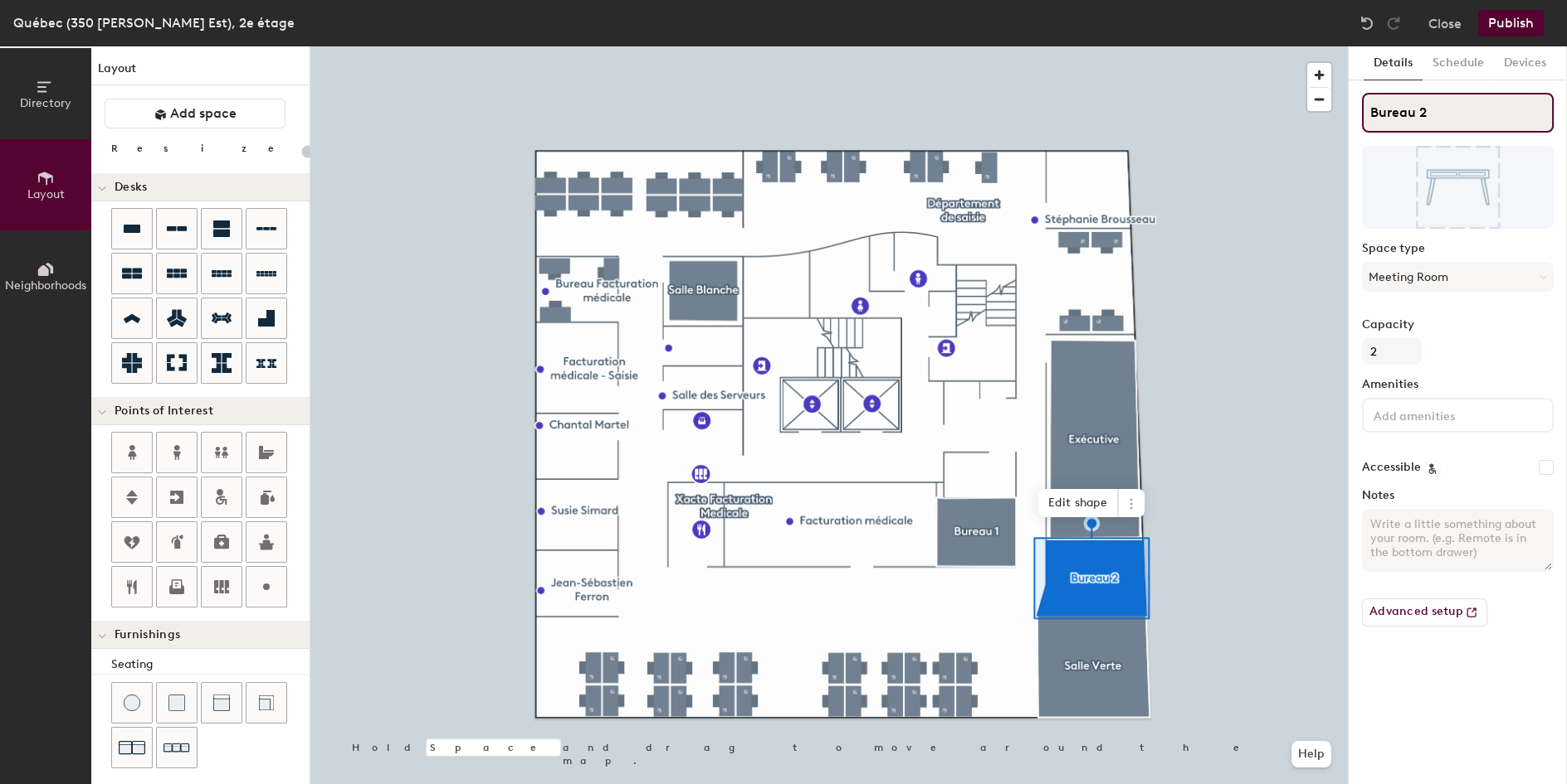
type input "Bureau 2"
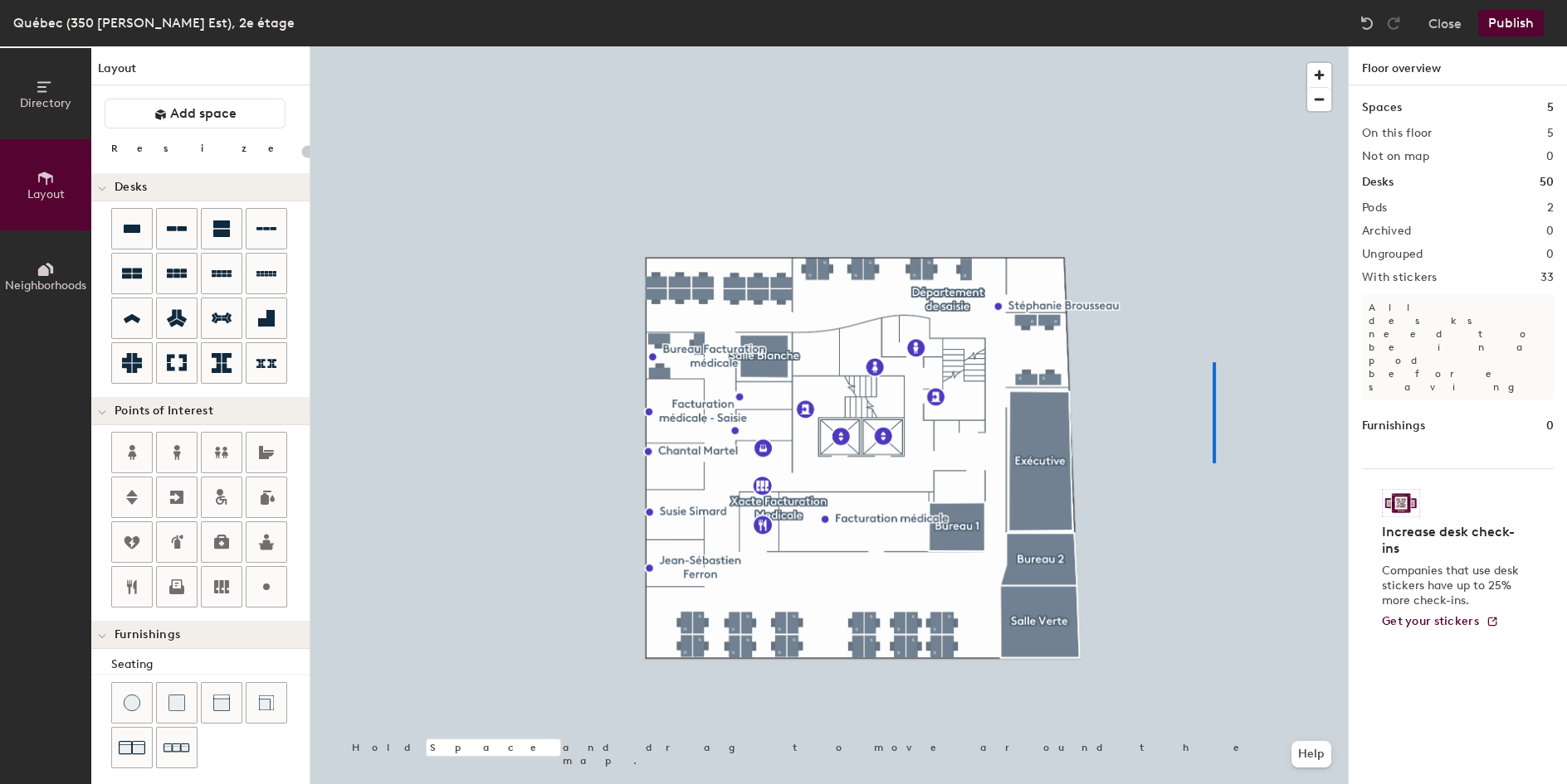
click at [1210, 47] on div at bounding box center [828, 47] width 1037 height 0
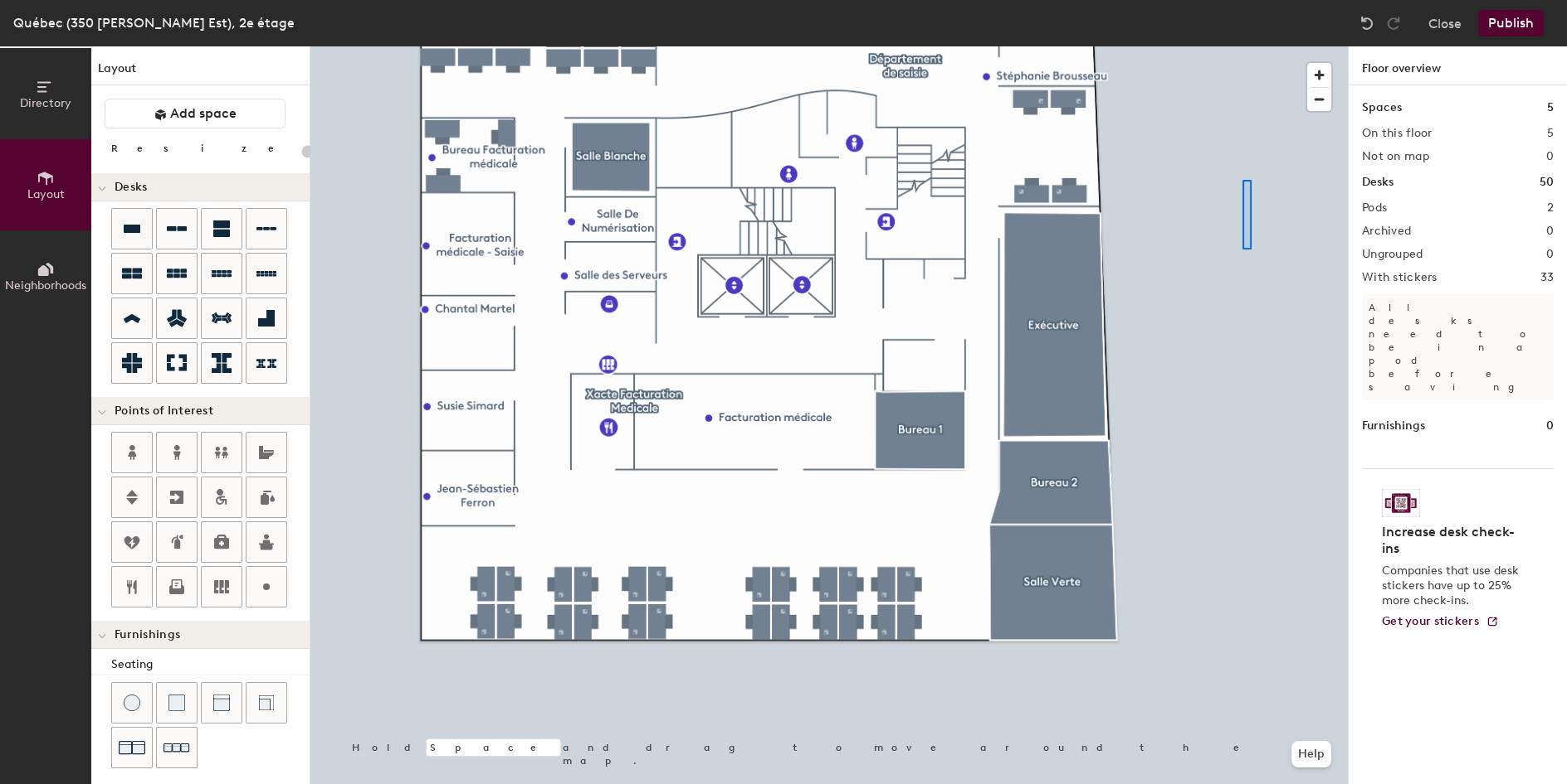
click at [1244, 47] on div at bounding box center [828, 47] width 1037 height 0
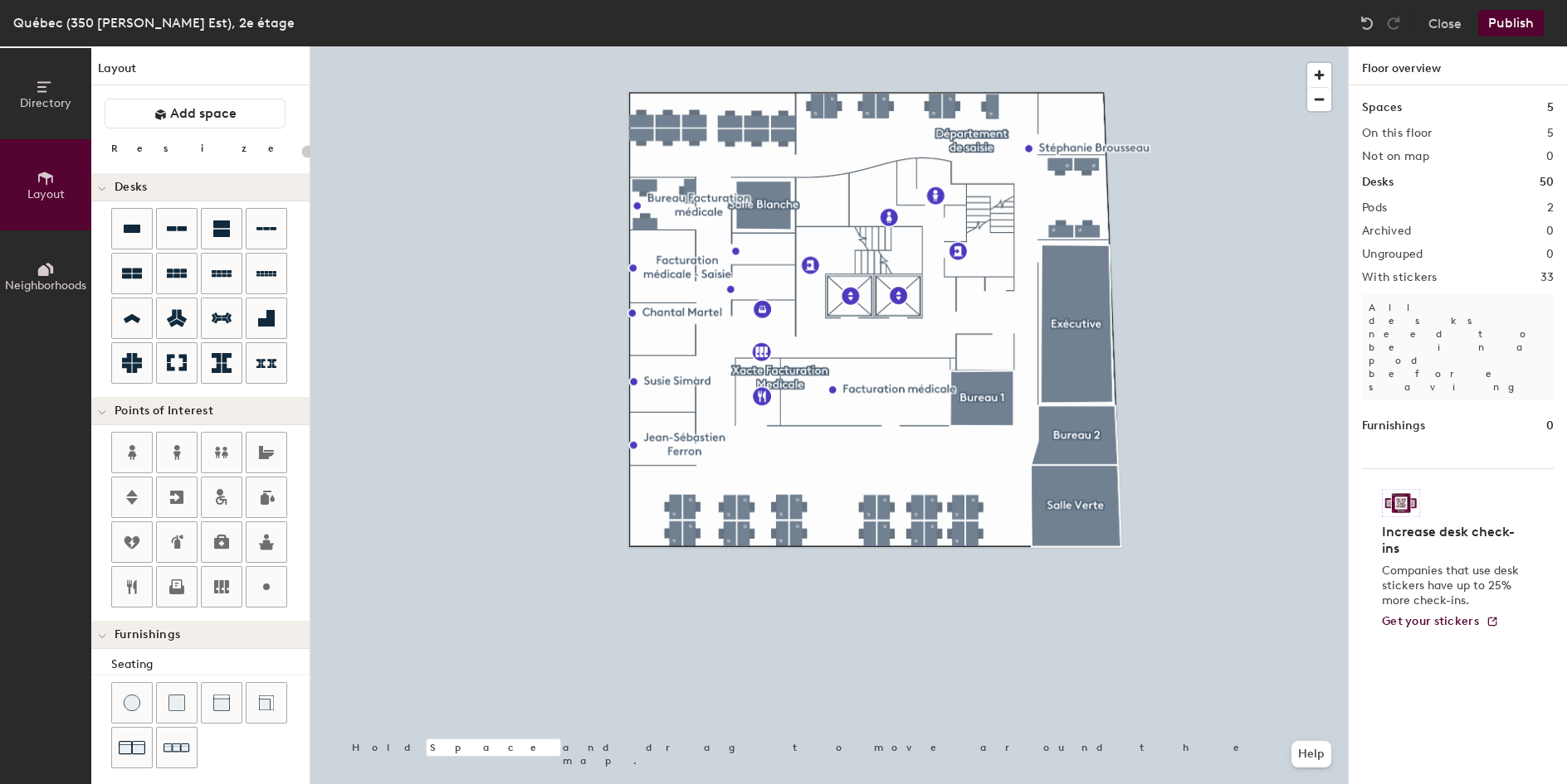
click at [1522, 22] on button "Publish" at bounding box center [1510, 23] width 66 height 27
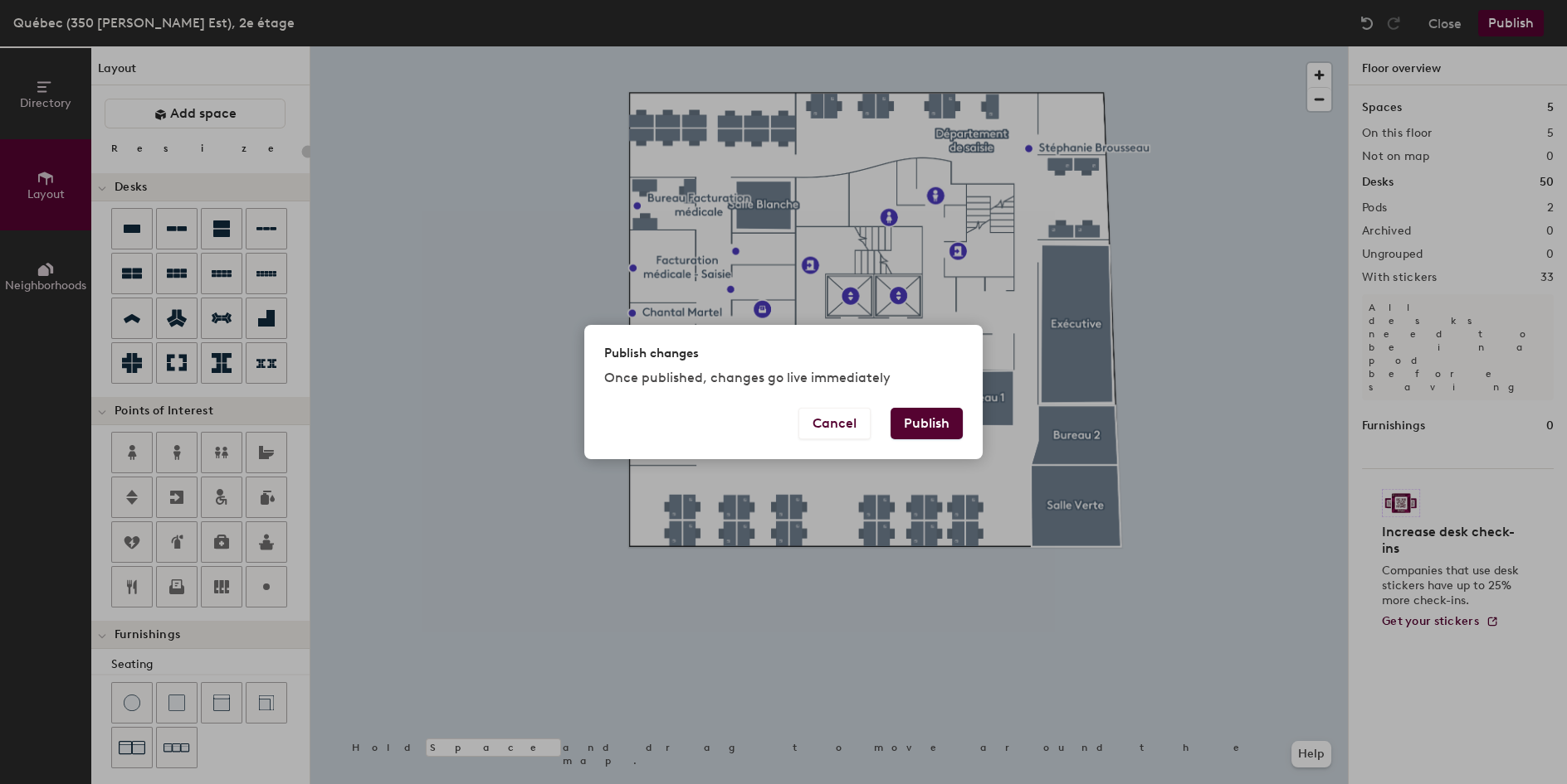
click at [938, 426] on button "Publish" at bounding box center [926, 424] width 72 height 32
type input "20"
